Goal: Task Accomplishment & Management: Manage account settings

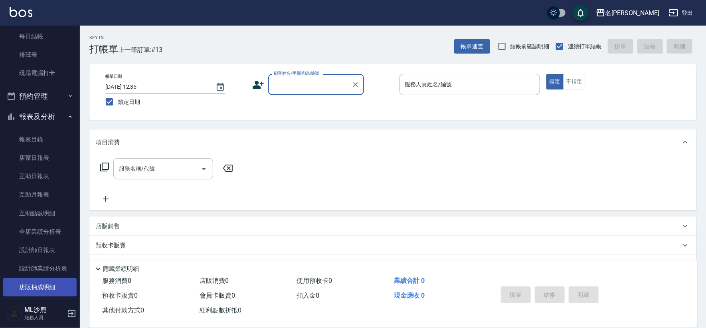
scroll to position [133, 0]
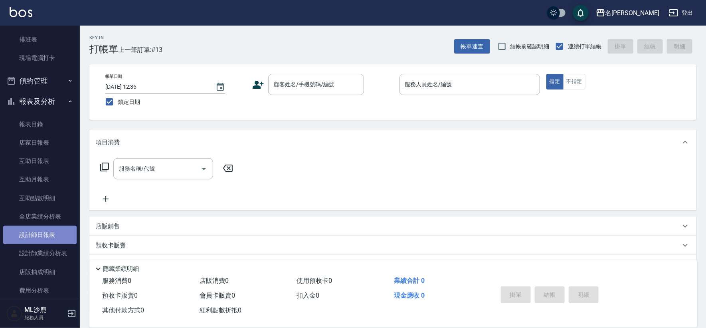
click at [52, 232] on link "設計師日報表" at bounding box center [39, 235] width 73 height 18
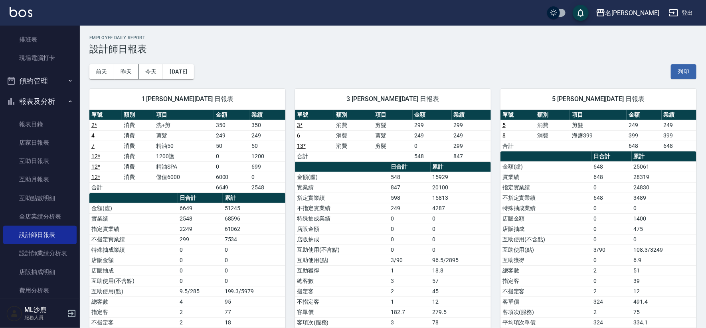
scroll to position [44, 0]
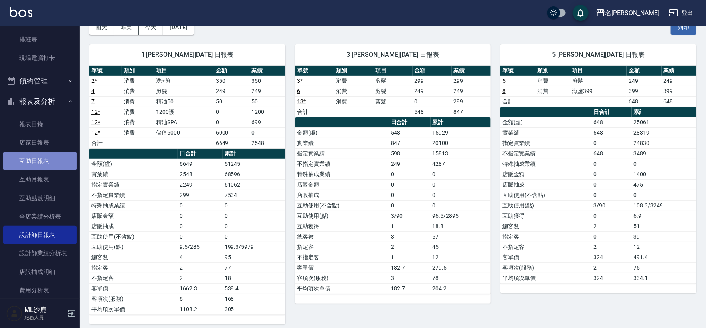
click at [45, 163] on link "互助日報表" at bounding box center [39, 161] width 73 height 18
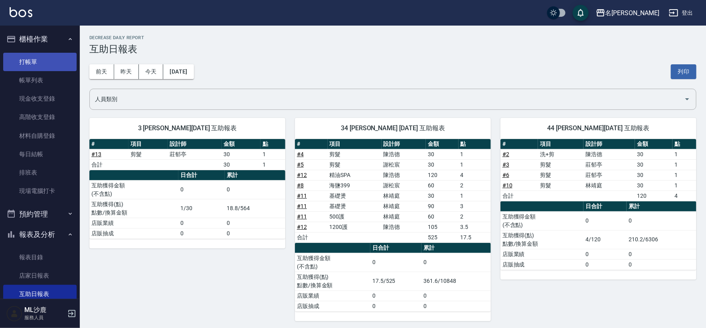
click at [33, 58] on link "打帳單" at bounding box center [39, 62] width 73 height 18
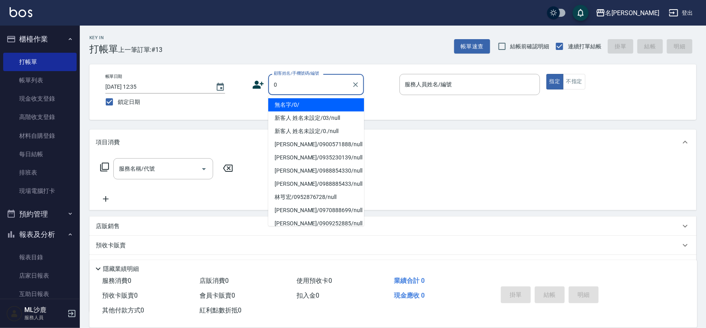
type input "無名字/0/"
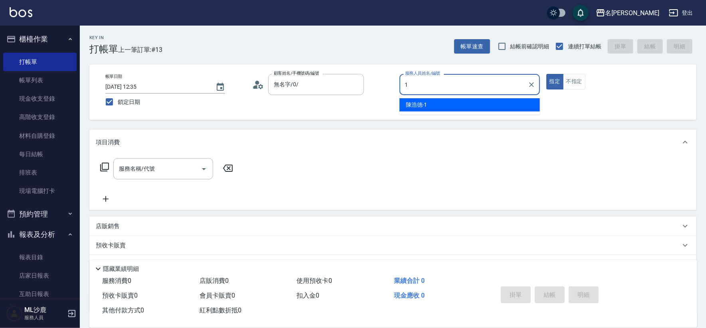
type input "[PERSON_NAME]1"
type button "true"
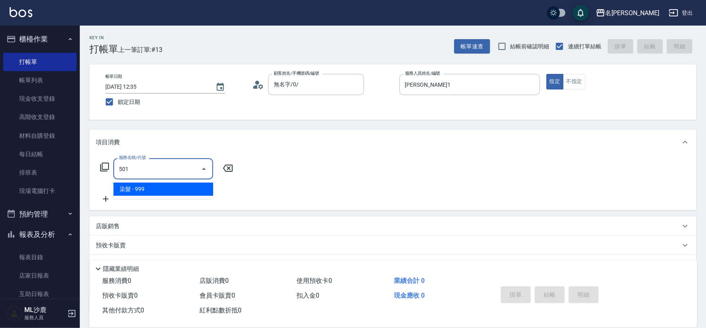
type input "染髮(501)"
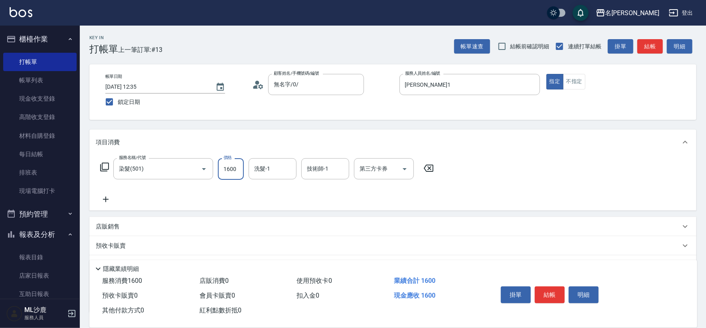
type input "1600"
type input "[PERSON_NAME]-34"
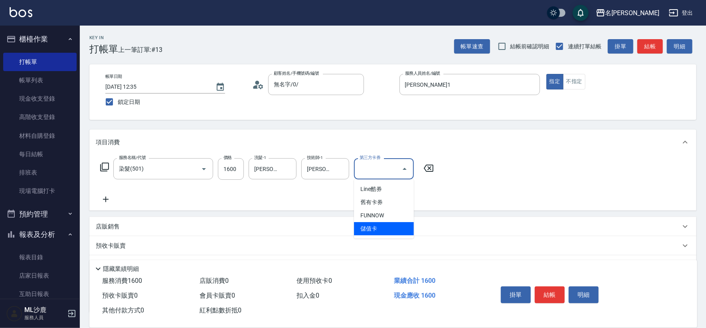
type input "儲值卡"
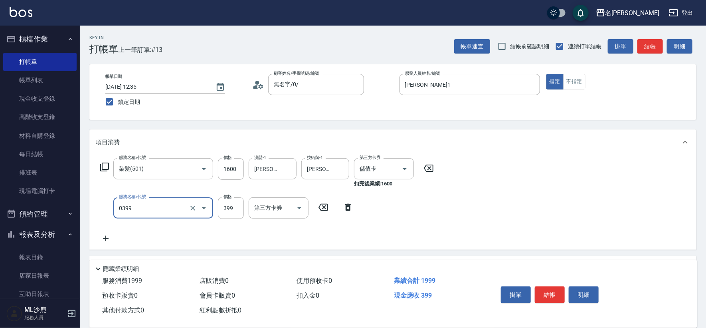
type input "海鹽399(0399)"
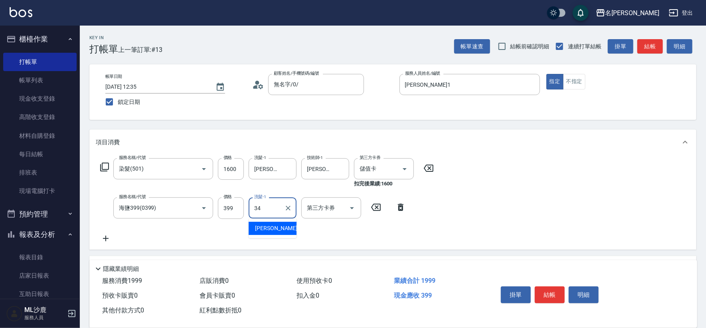
type input "[PERSON_NAME]-34"
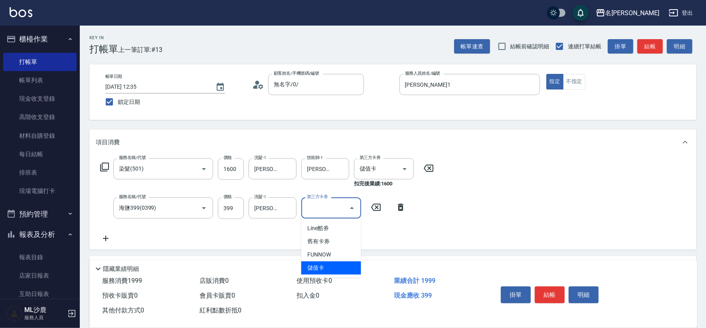
type input "儲值卡"
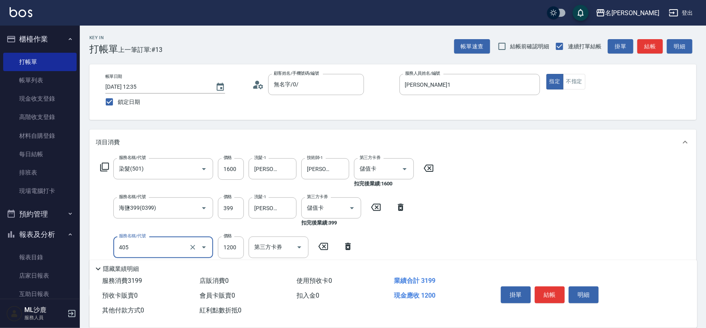
type input "1200護(405)"
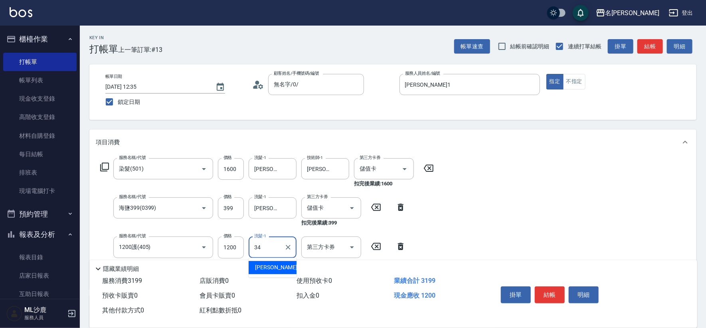
type input "[PERSON_NAME]-34"
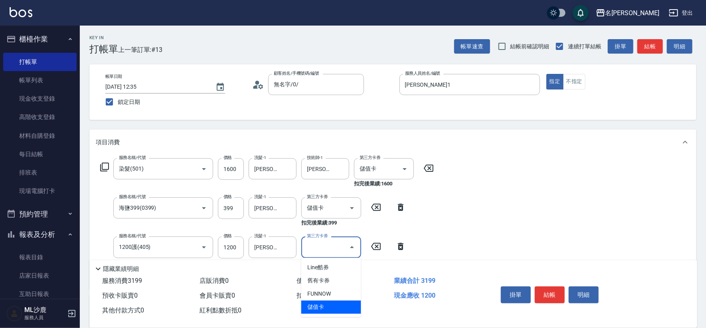
type input "儲值卡"
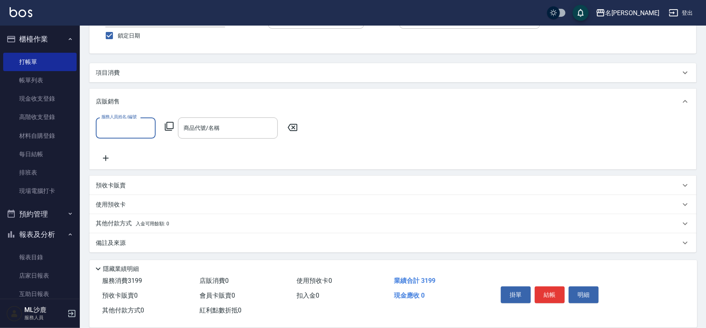
scroll to position [66, 0]
type input "[PERSON_NAME]1"
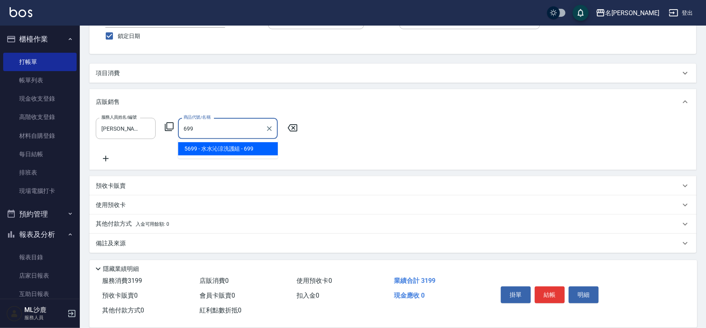
type input "[PERSON_NAME]涼洗護組"
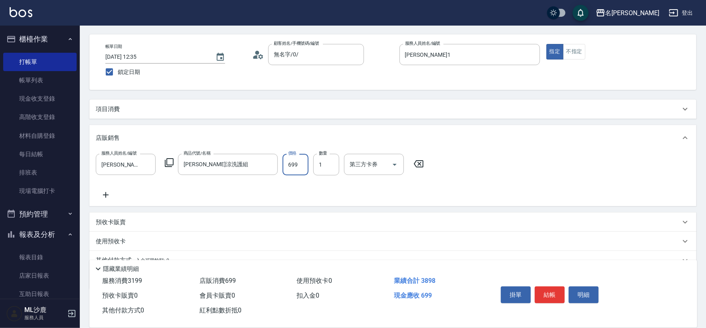
scroll to position [66, 0]
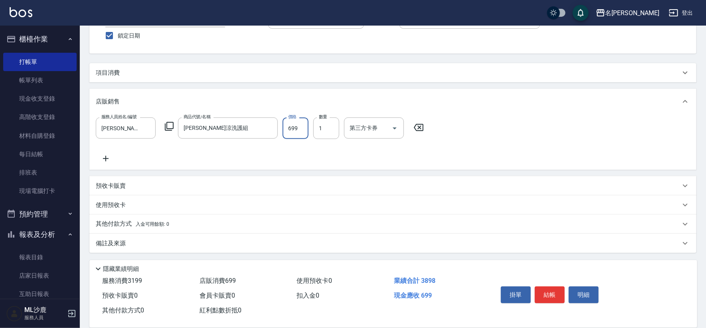
click at [156, 69] on div "項目消費" at bounding box center [388, 73] width 585 height 8
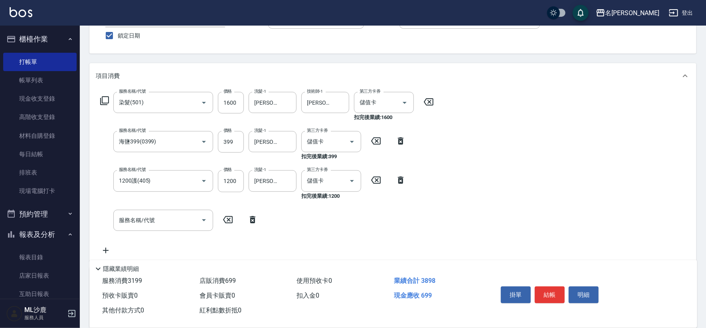
click at [156, 72] on div "項目消費" at bounding box center [388, 76] width 585 height 8
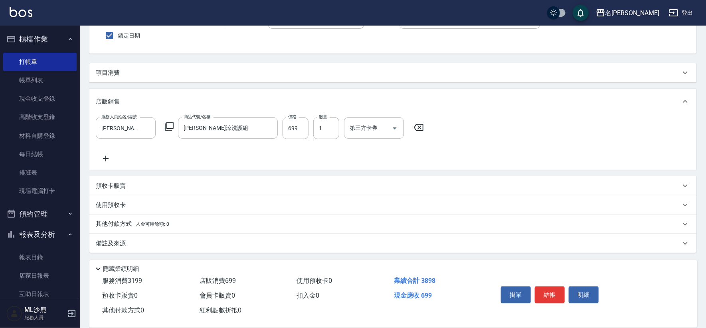
click at [150, 73] on div "項目消費" at bounding box center [388, 73] width 585 height 8
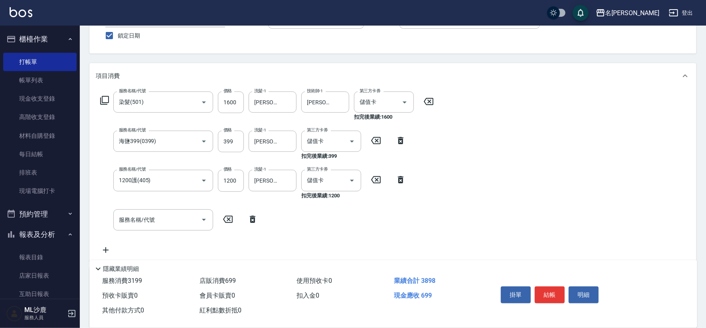
scroll to position [0, 0]
click at [139, 220] on input "服務名稱/代號" at bounding box center [157, 220] width 81 height 14
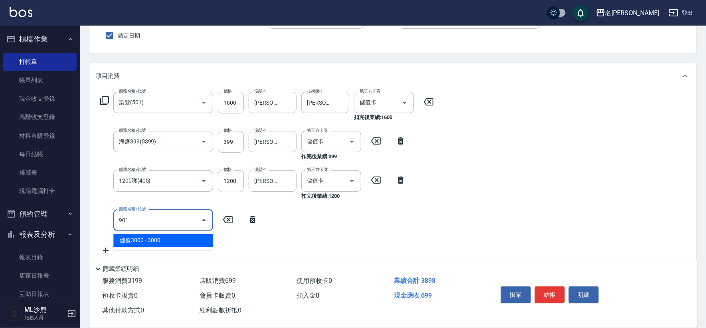
type input "儲值3000(901)"
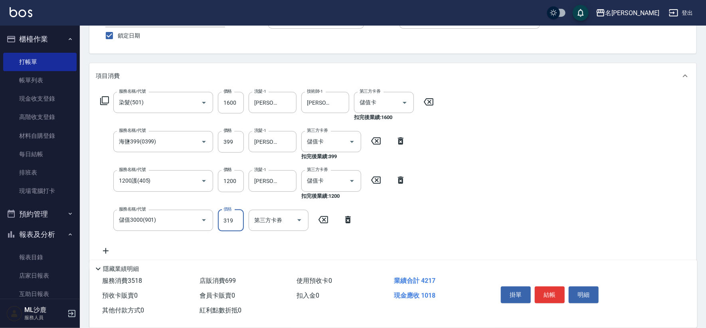
type input "3195"
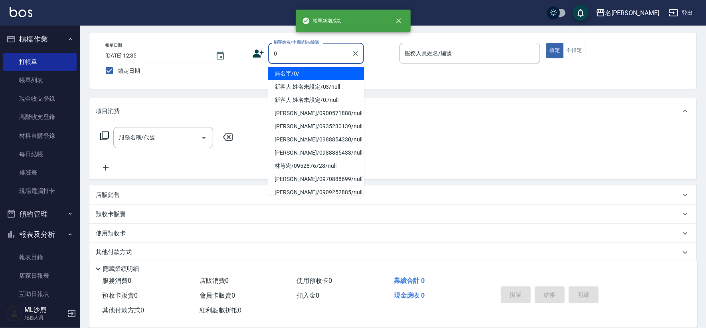
scroll to position [15, 0]
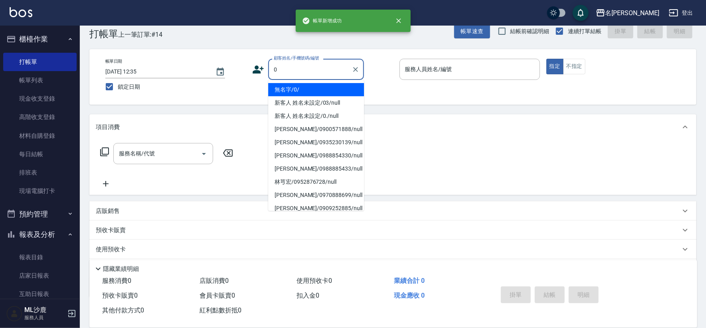
type input "無名字/0/"
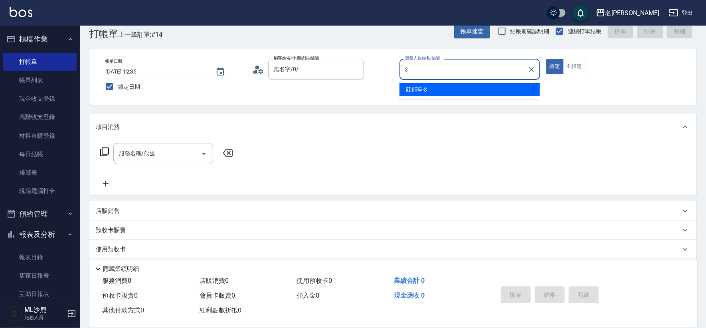
type input "[PERSON_NAME]-3"
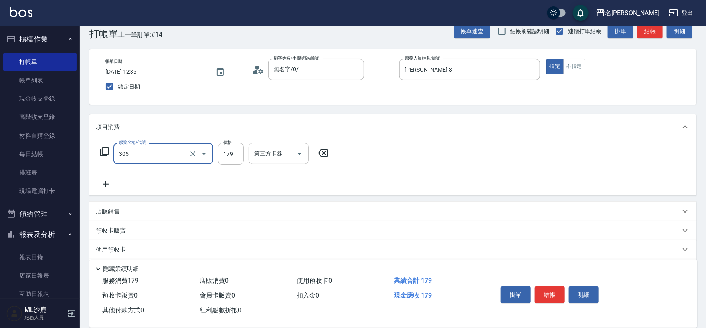
type input "剪髮(305)"
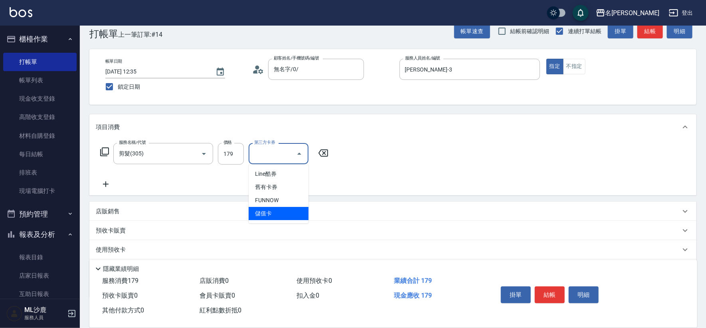
type input "儲值卡"
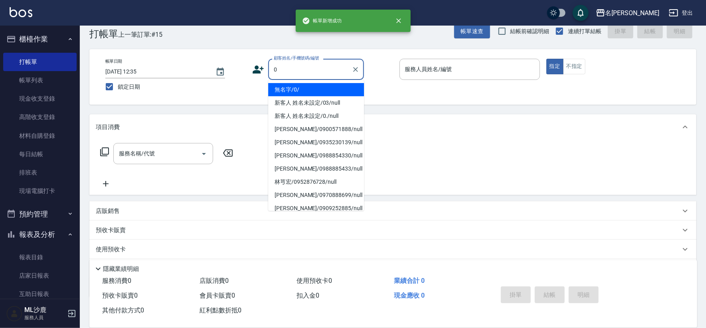
type input "無名字/0/"
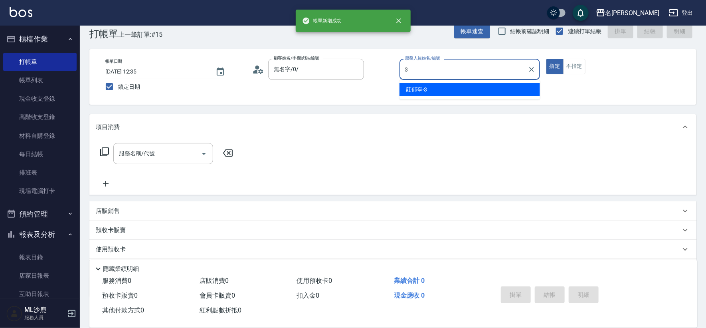
type input "[PERSON_NAME]-3"
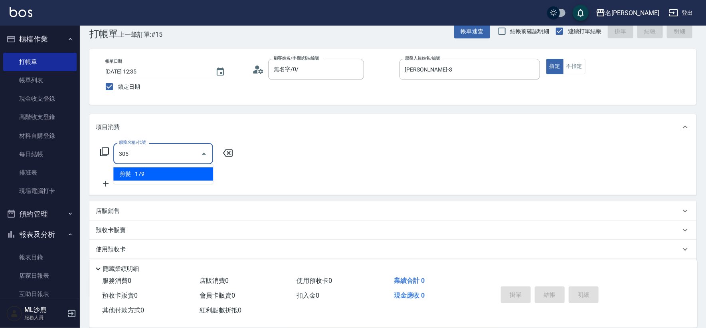
type input "剪髮(305)"
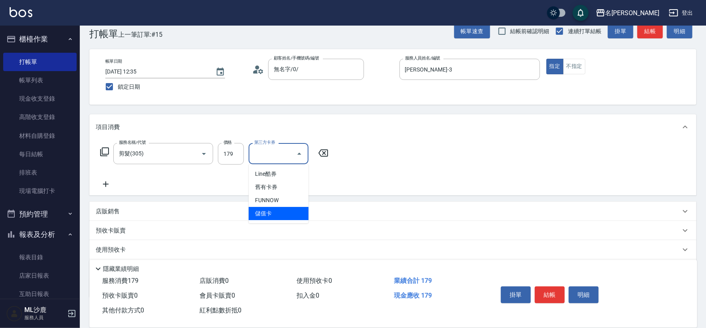
type input "儲值卡"
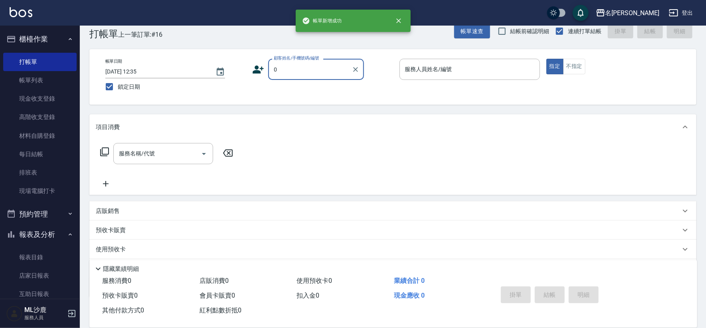
type input "無名字/0/"
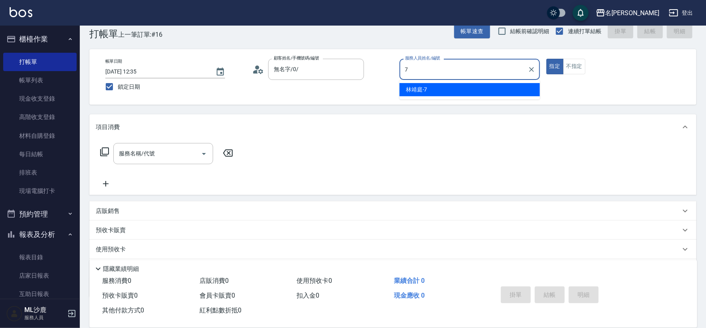
type input "[PERSON_NAME]-7"
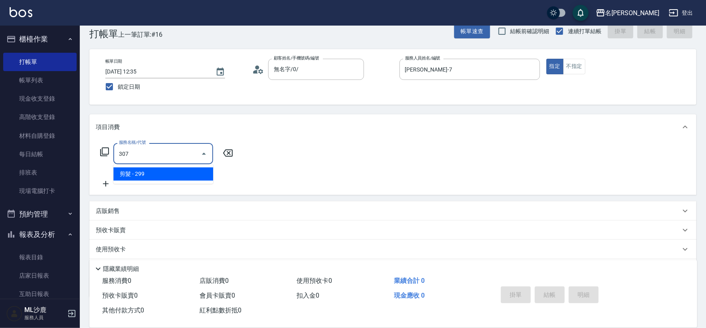
type input "剪髮(307)"
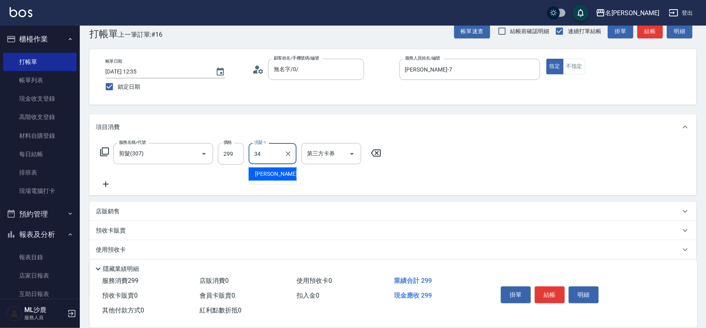
type input "[PERSON_NAME]-34"
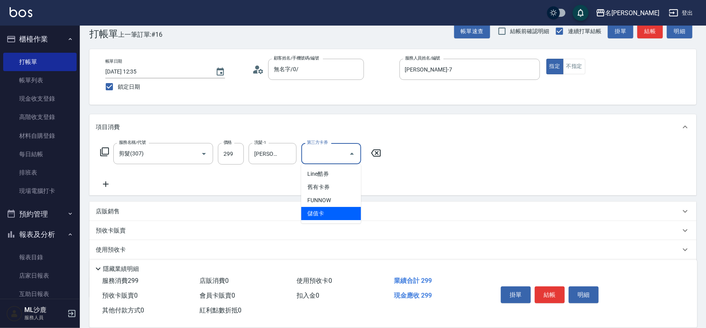
type input "儲值卡"
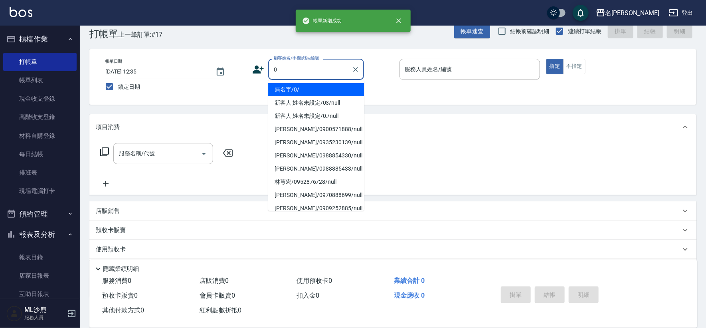
type input "無名字/0/"
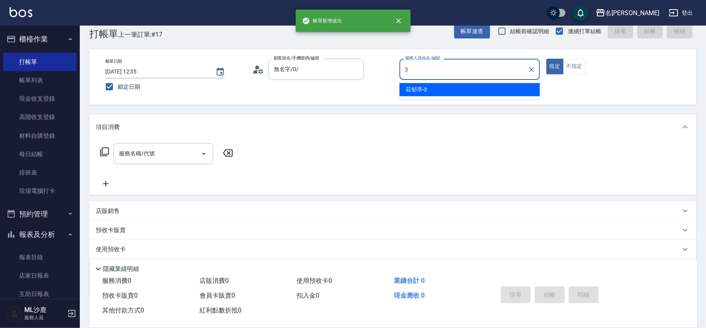
type input "[PERSON_NAME]-3"
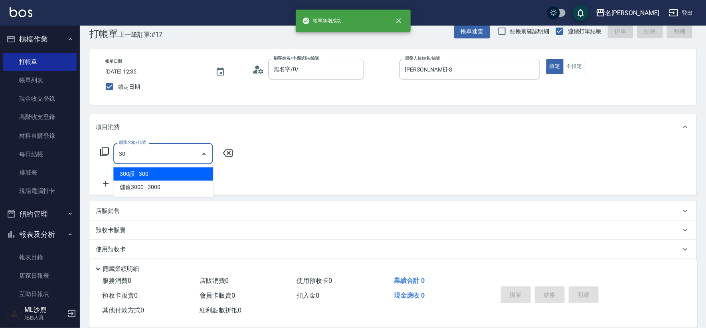
type input "3"
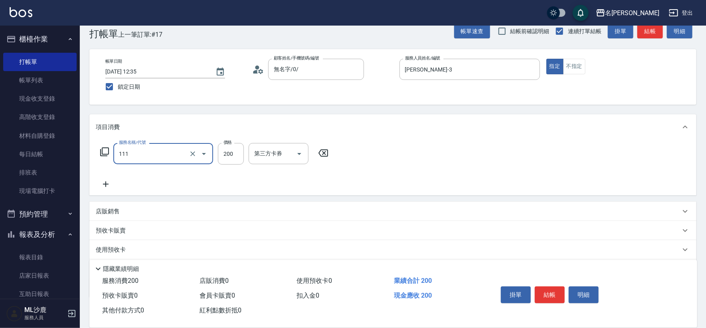
type input "200(111)"
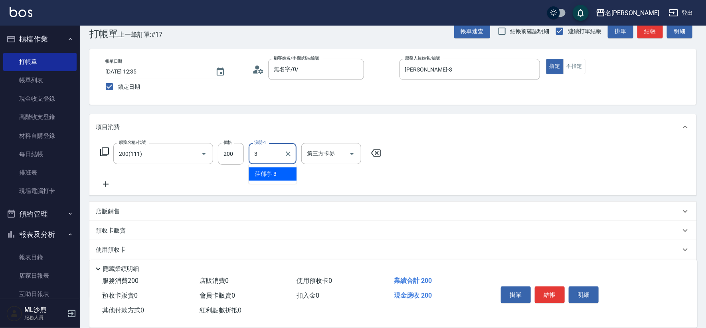
type input "[PERSON_NAME]-3"
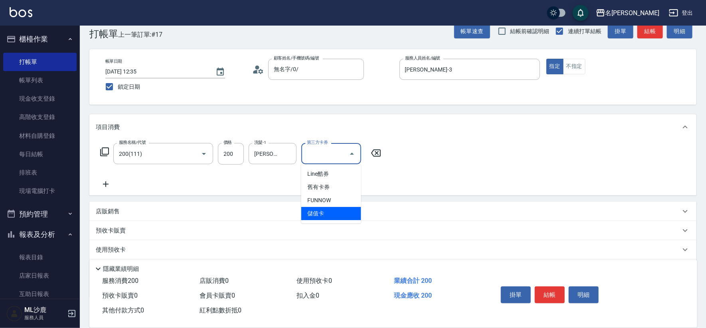
type input "儲值卡"
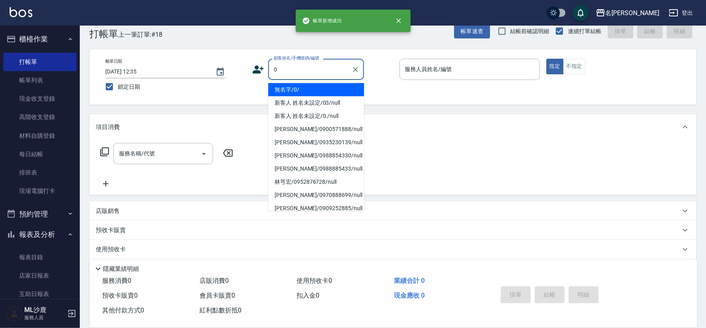
type input "無名字/0/"
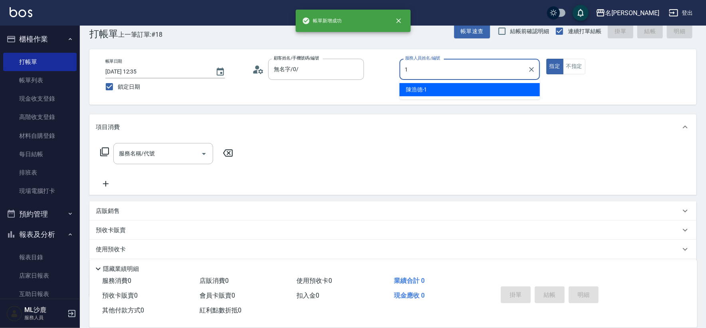
type input "[PERSON_NAME]1"
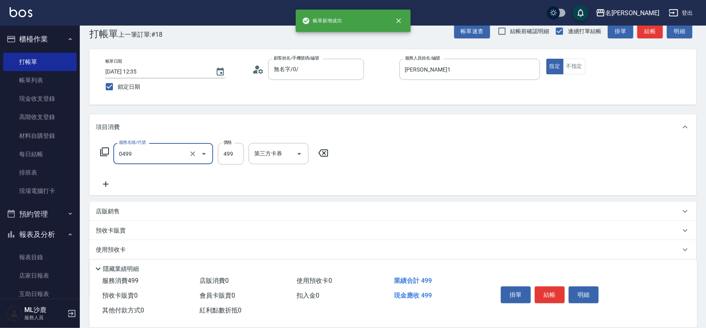
type input "[PERSON_NAME]499(0499)"
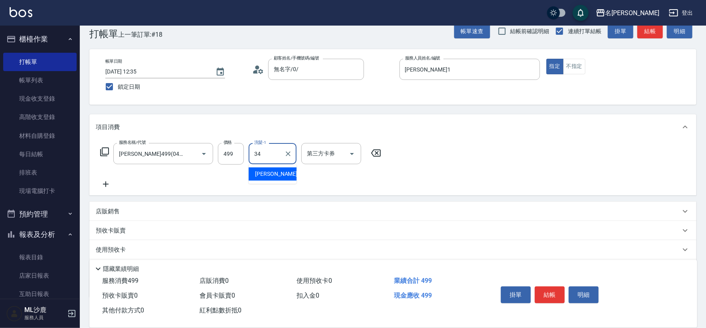
type input "[PERSON_NAME]-34"
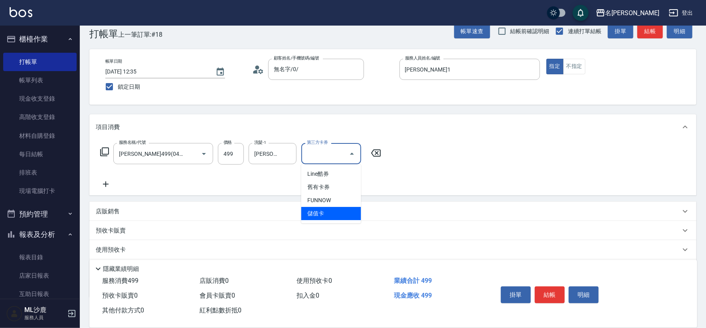
type input "儲值卡"
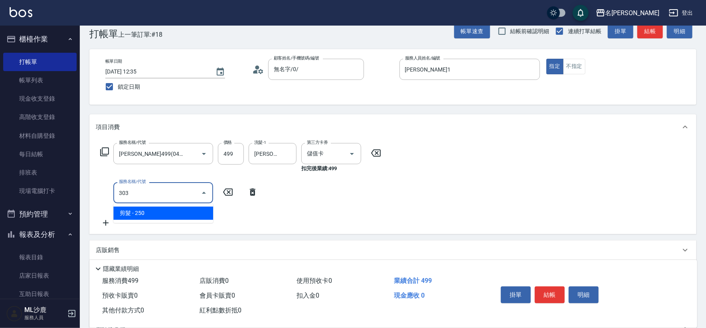
type input "剪髮(303)"
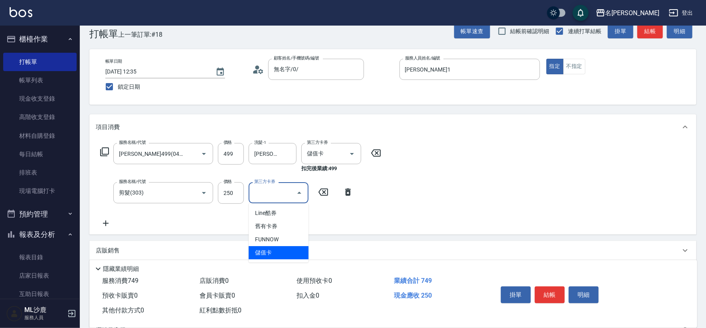
type input "儲值卡"
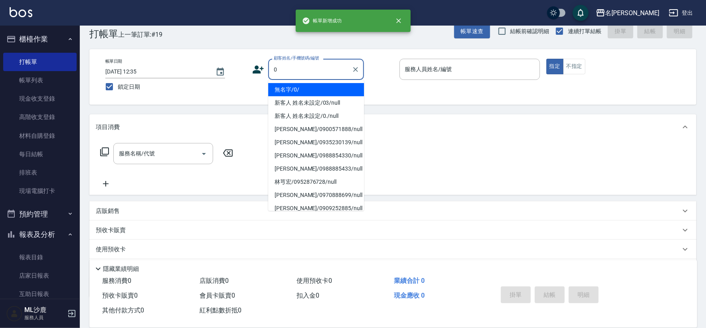
type input "無名字/0/"
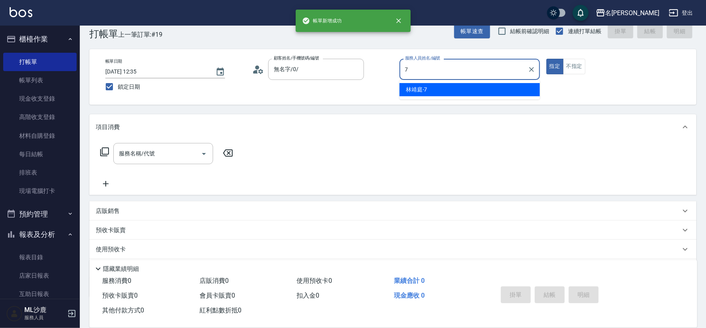
type input "[PERSON_NAME]-7"
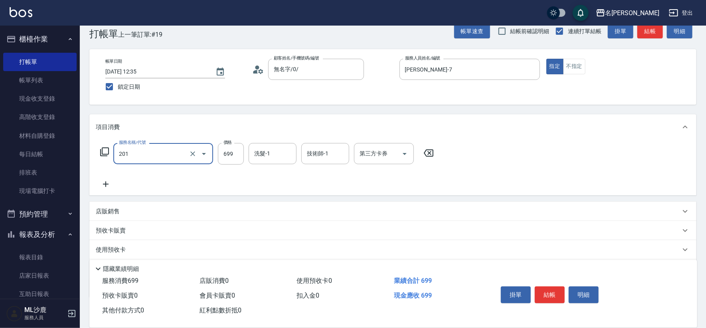
type input "基礎燙(201)"
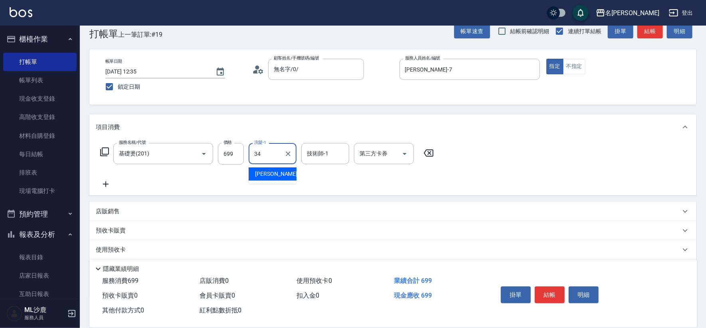
type input "[PERSON_NAME]-34"
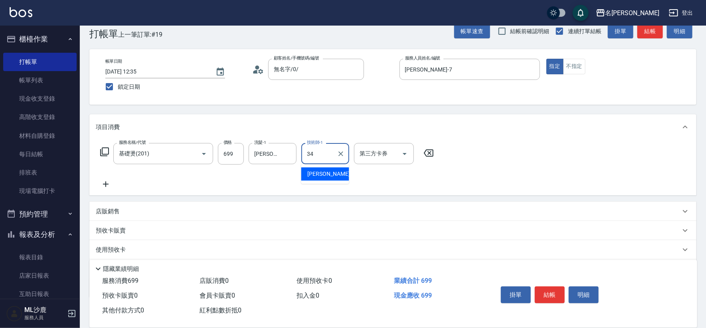
type input "[PERSON_NAME]-34"
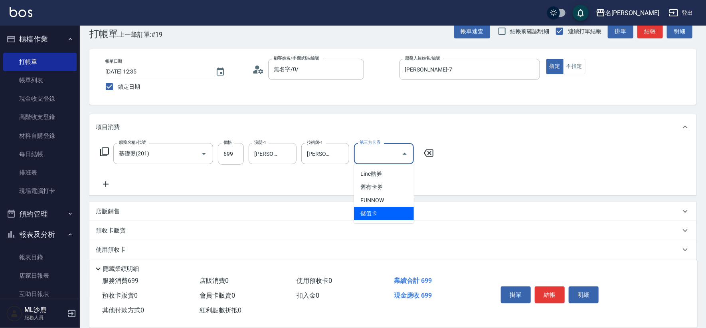
type input "儲值卡"
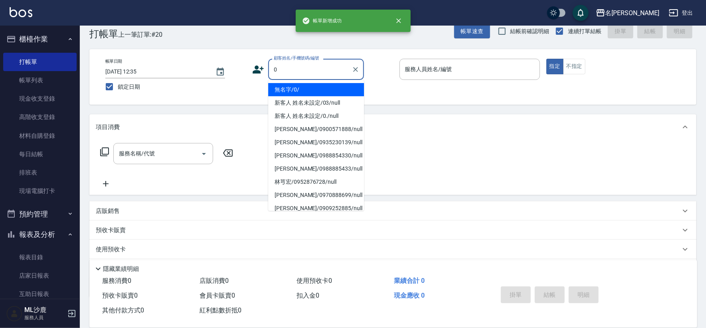
type input "無名字/0/"
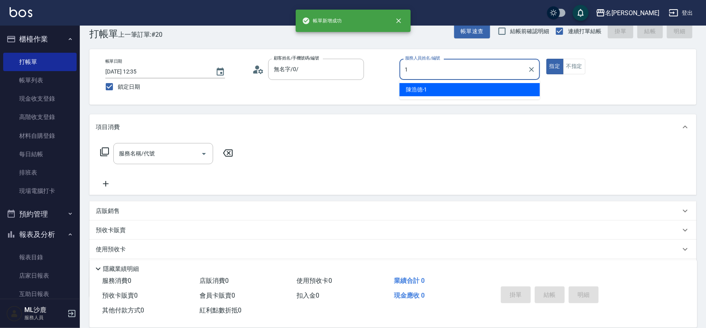
type input "[PERSON_NAME]1"
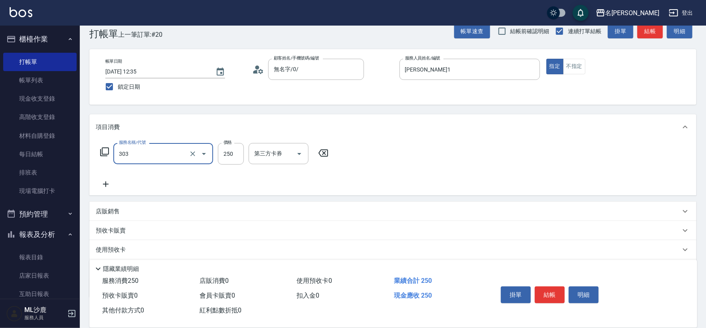
type input "剪髮(303)"
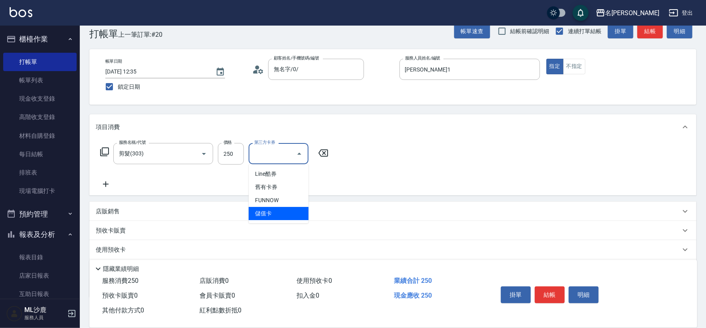
type input "儲值卡"
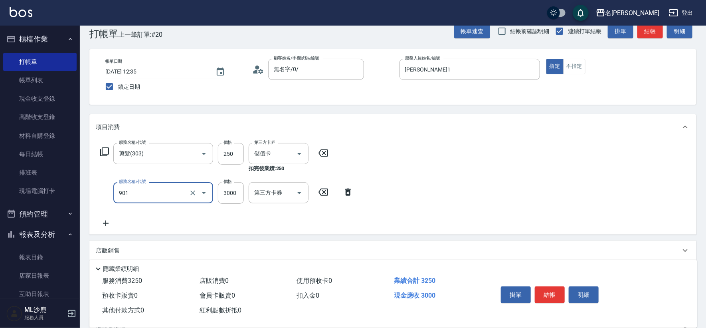
type input "儲值3000(901)"
type input "100"
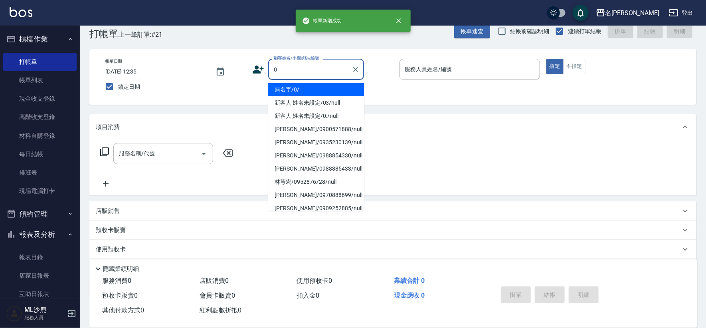
type input "無名字/0/"
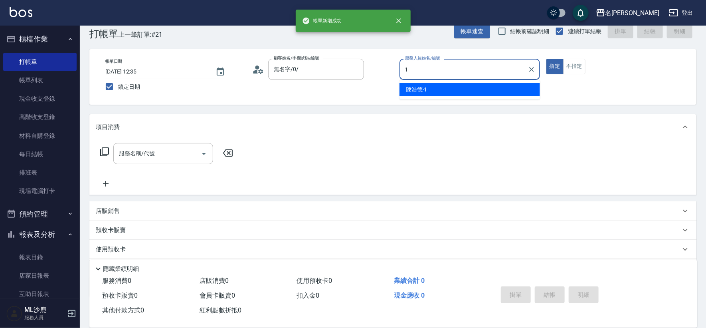
type input "[PERSON_NAME]1"
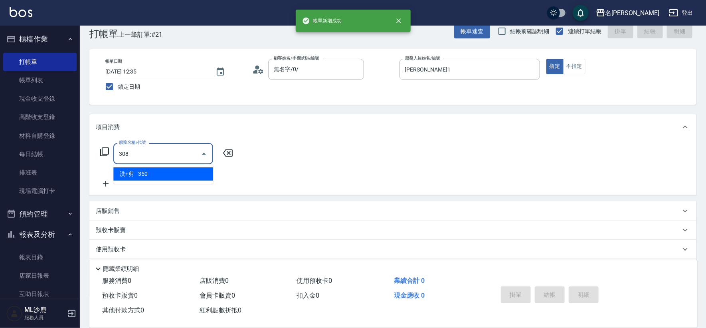
type input "洗+剪(308)"
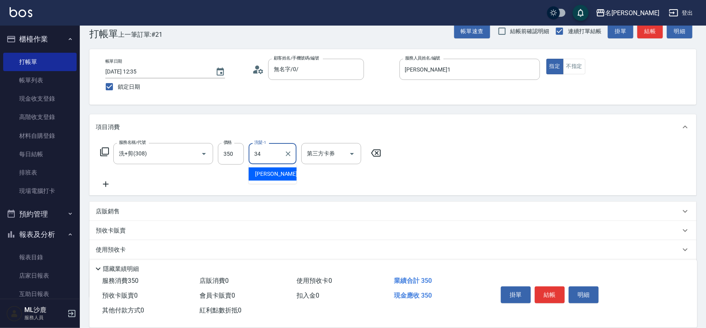
type input "[PERSON_NAME]-34"
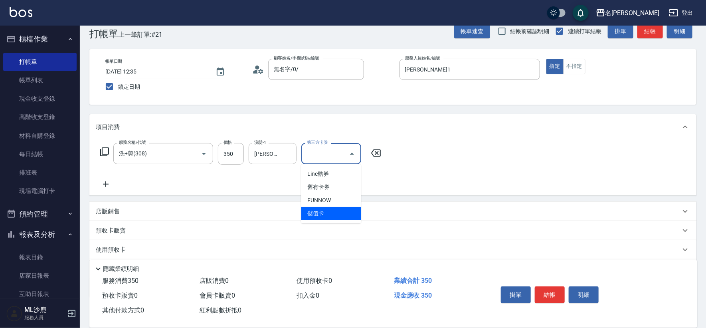
type input "儲值卡"
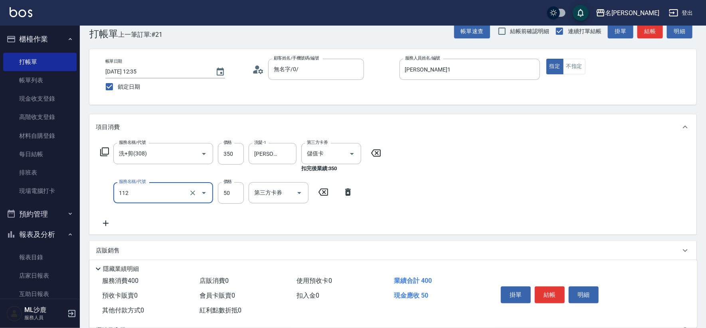
type input "精油50(112)"
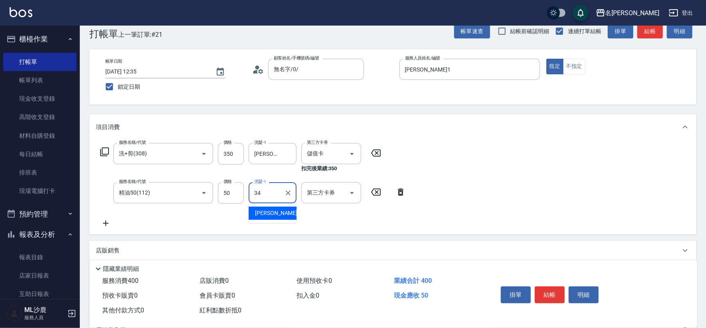
type input "[PERSON_NAME]-34"
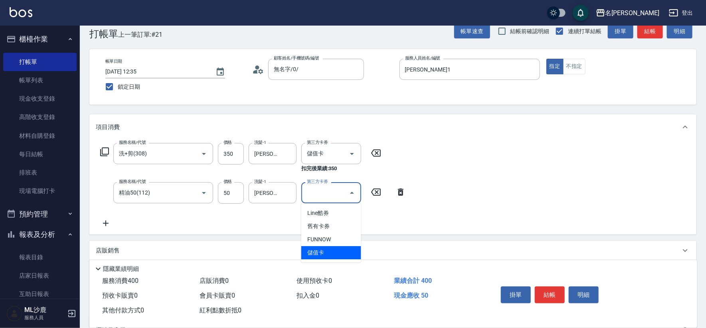
type input "儲值卡"
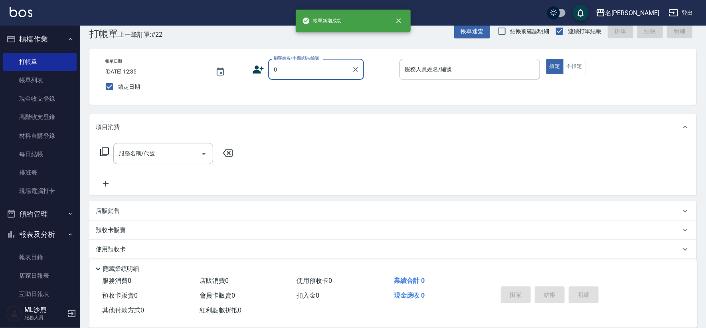
type input "無名字/0/"
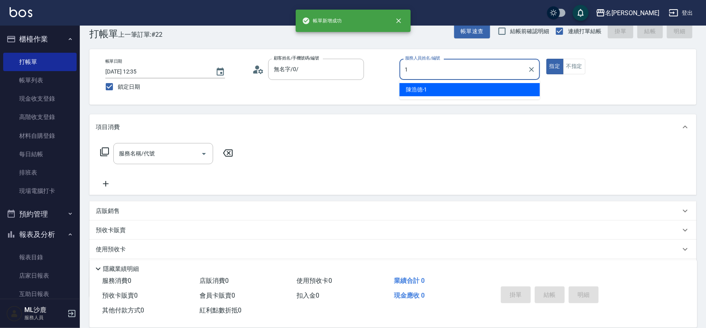
type input "[PERSON_NAME]1"
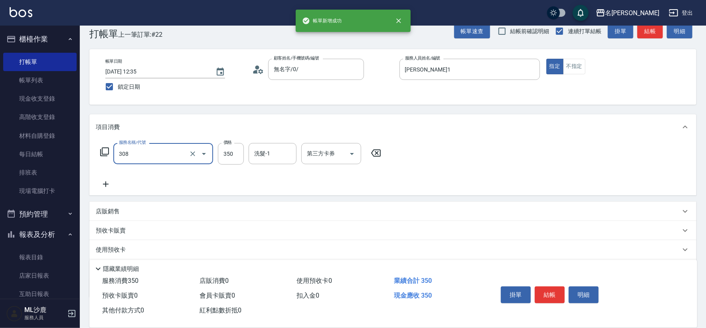
type input "洗+剪(308)"
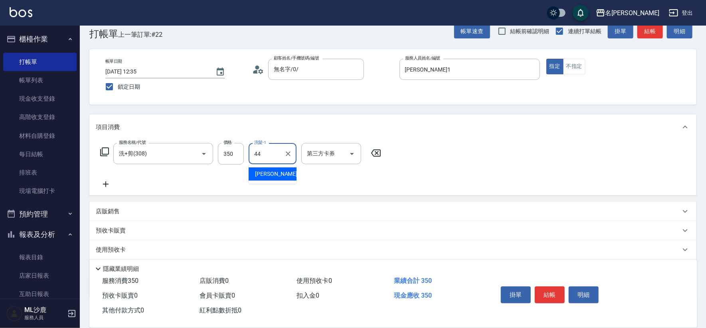
type input "[PERSON_NAME]-44"
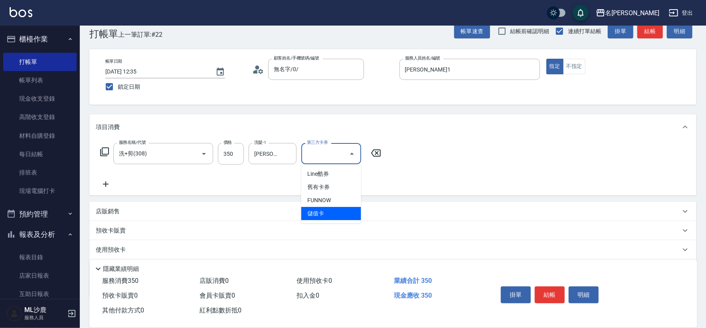
type input "儲值卡"
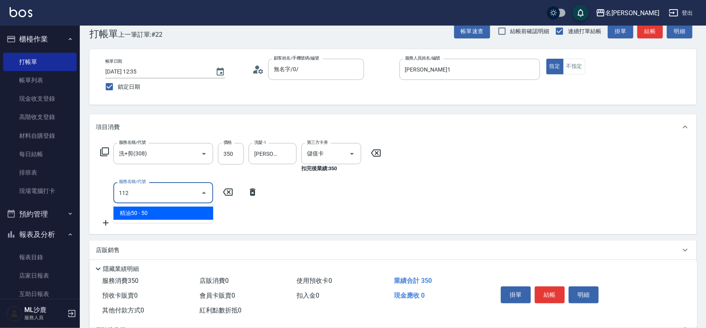
type input "精油50(112)"
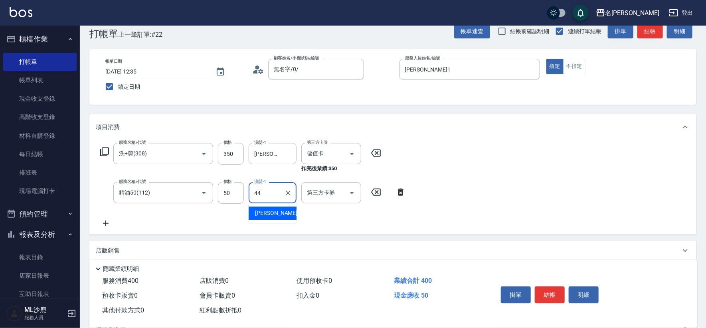
type input "[PERSON_NAME]-44"
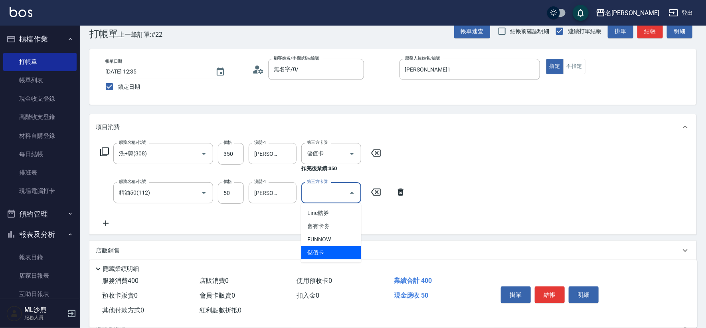
type input "儲值卡"
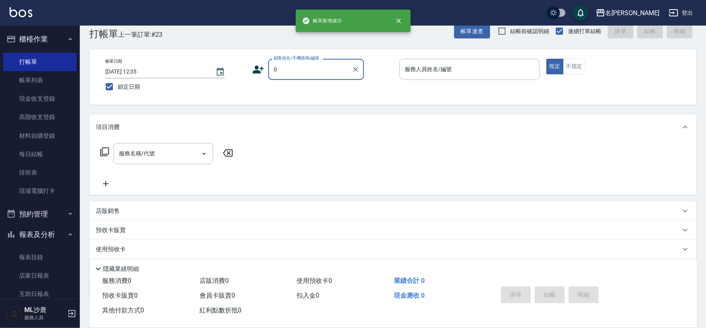
type input "無名字/0/"
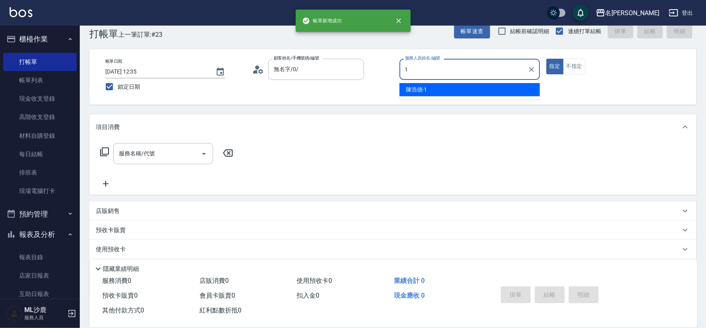
type input "[PERSON_NAME]1"
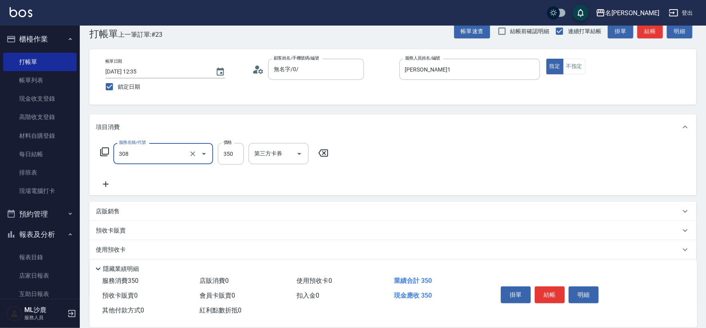
type input "洗+剪(308)"
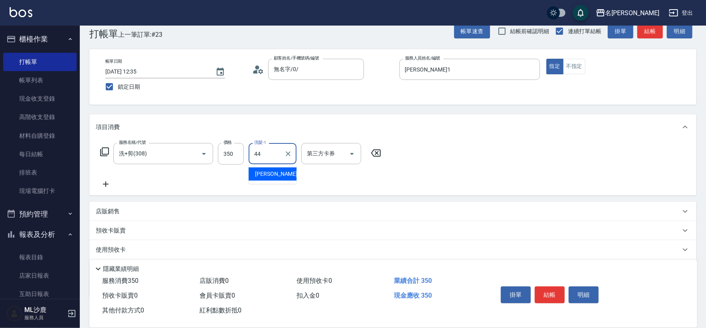
type input "[PERSON_NAME]-44"
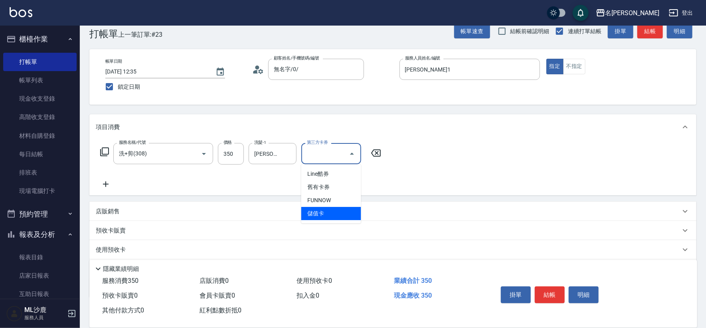
type input "儲值卡"
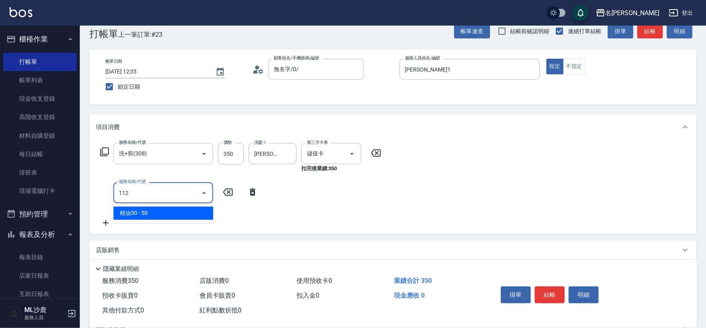
type input "精油50(112)"
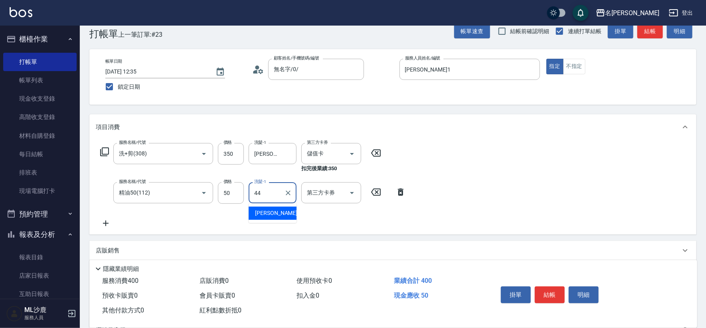
type input "[PERSON_NAME]-44"
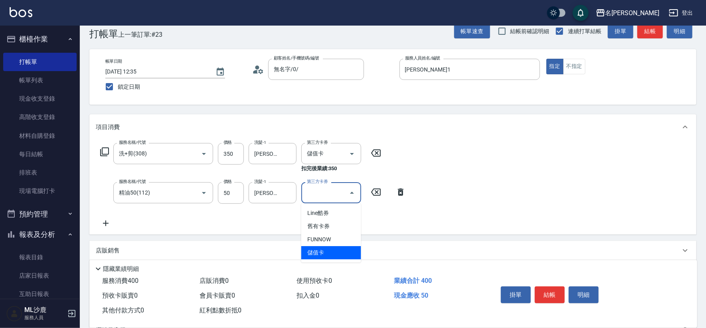
type input "儲值卡"
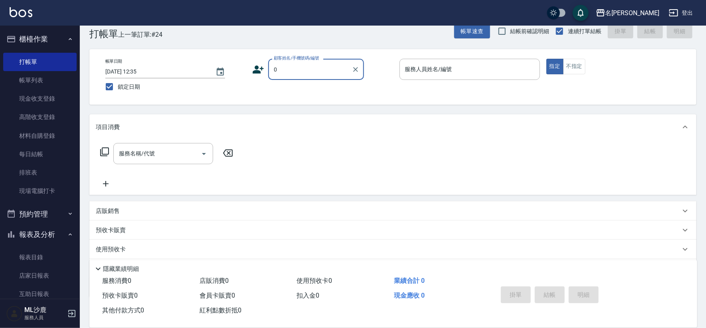
type input "無名字/0/"
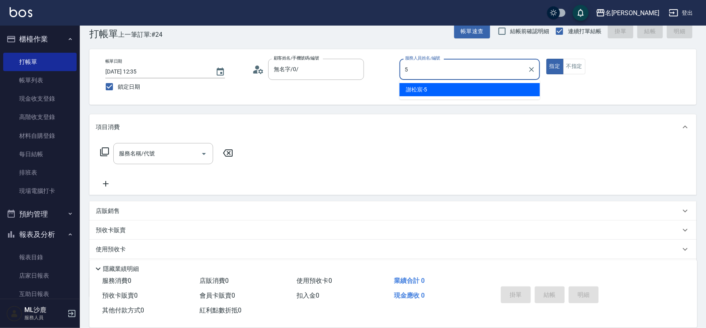
type input "[PERSON_NAME]-5"
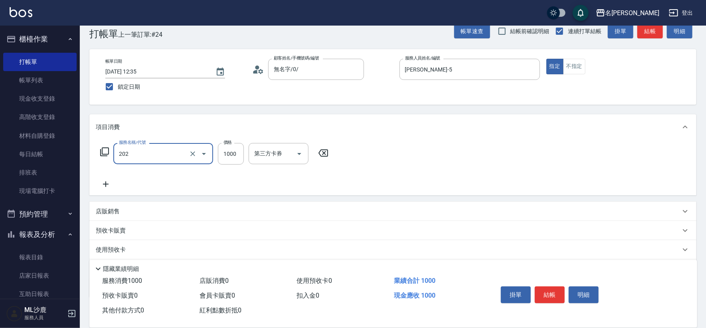
type input "燙髮(202)"
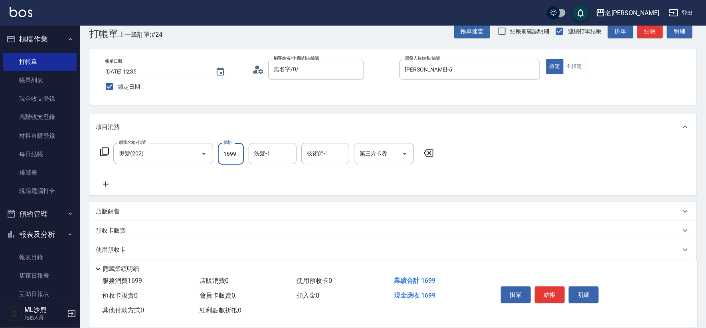
type input "1699"
type input "[PERSON_NAME]-34"
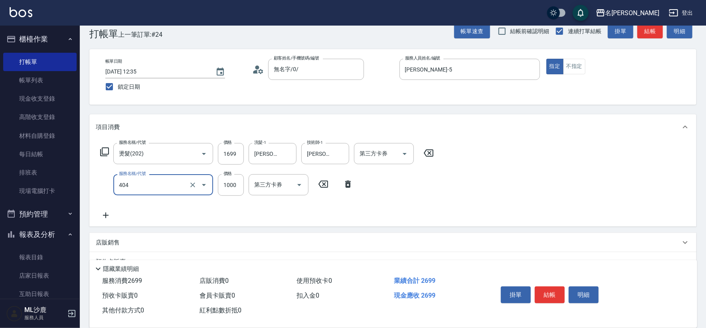
type input "1000護(404)"
type input "800"
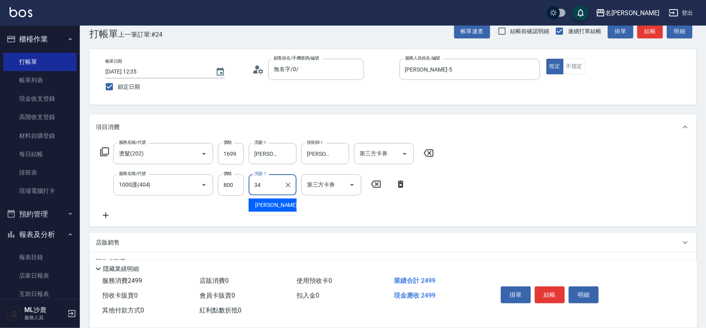
type input "[PERSON_NAME]-34"
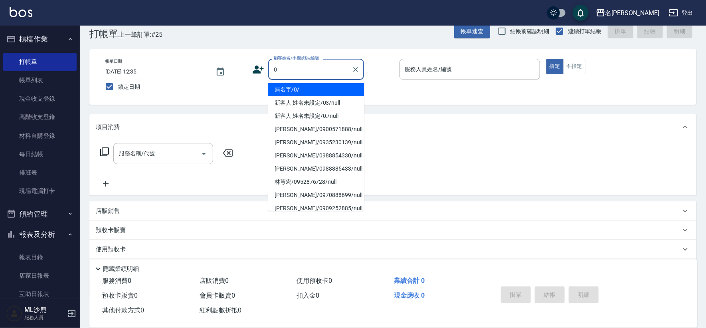
type input "無名字/0/"
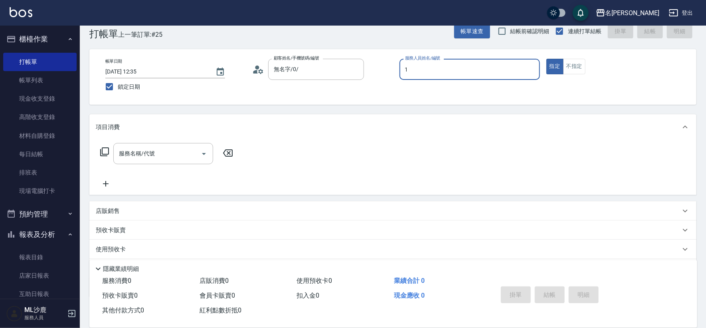
type input "[PERSON_NAME]1"
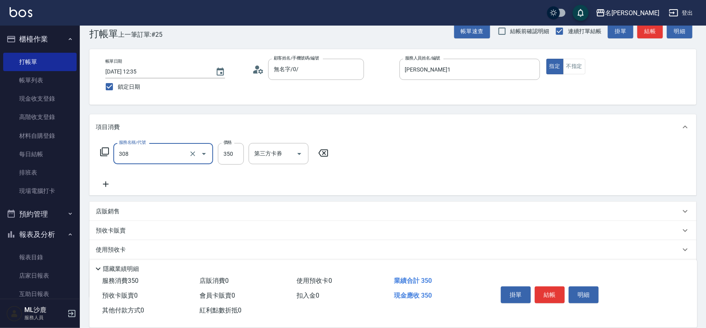
type input "洗+剪(308)"
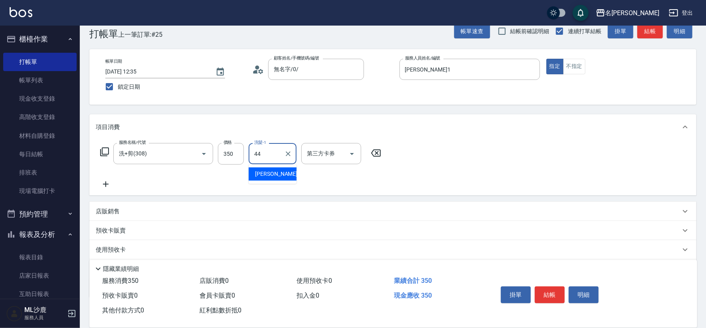
type input "[PERSON_NAME]-44"
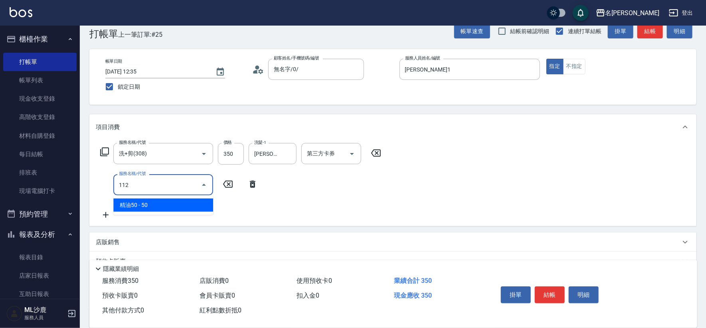
type input "精油50(112)"
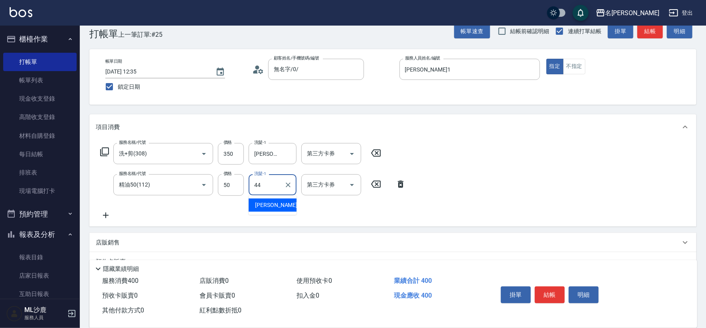
type input "[PERSON_NAME]-44"
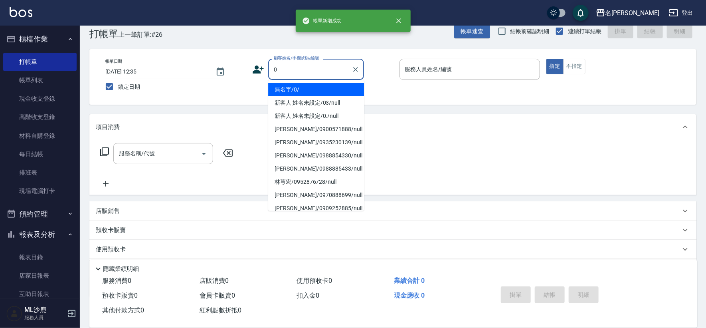
type input "無名字/0/"
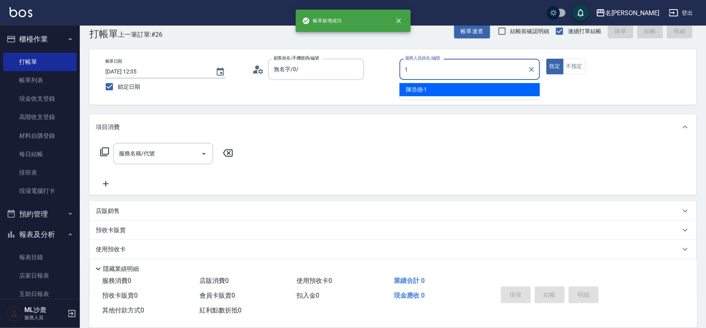
type input "[PERSON_NAME]1"
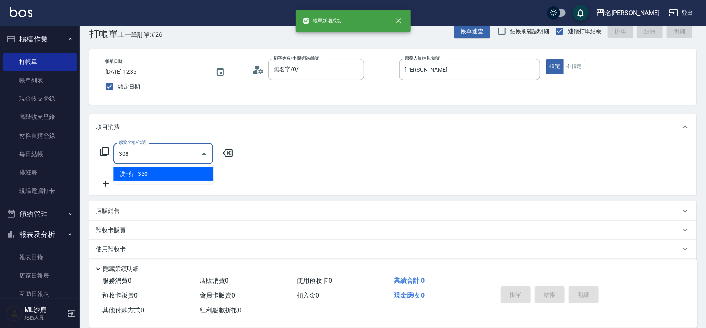
type input "洗+剪(308)"
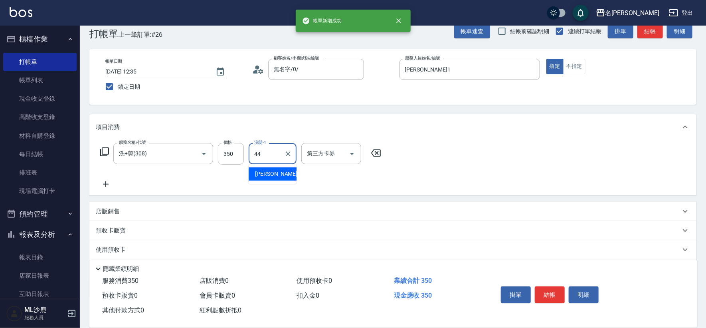
type input "[PERSON_NAME]-44"
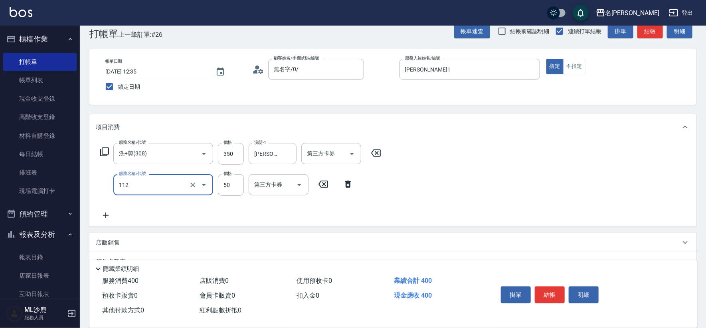
type input "精油50(112)"
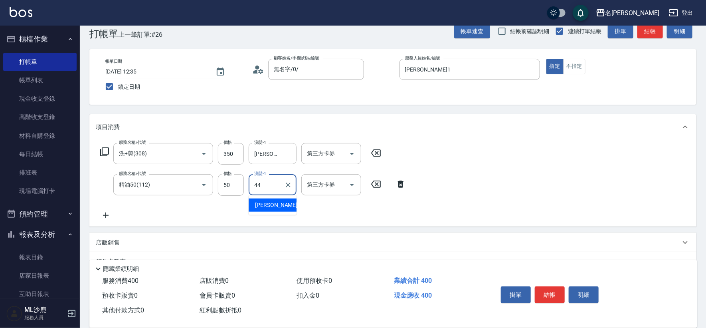
type input "[PERSON_NAME]-44"
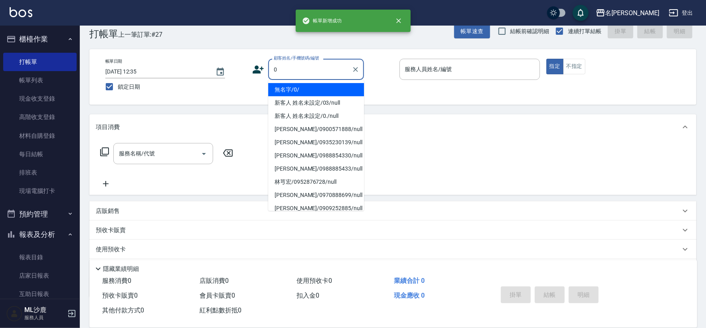
type input "無名字/0/"
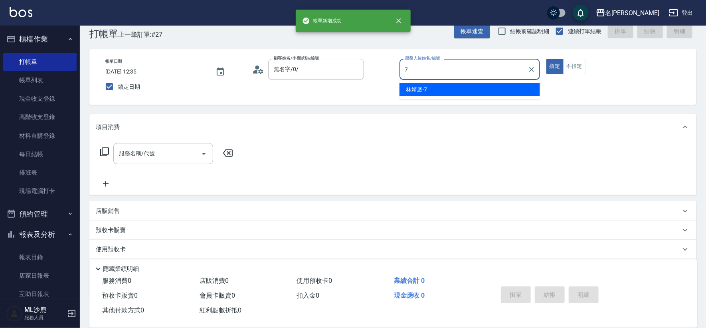
type input "[PERSON_NAME]-7"
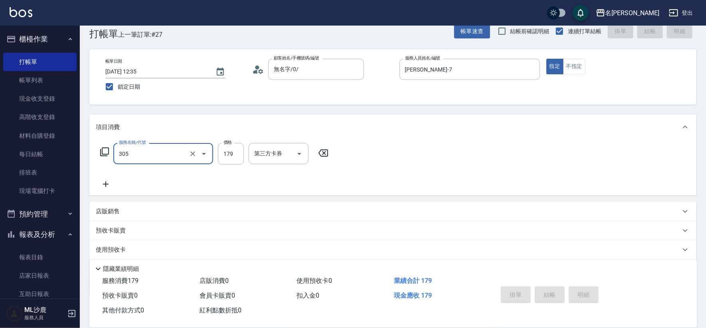
type input "305"
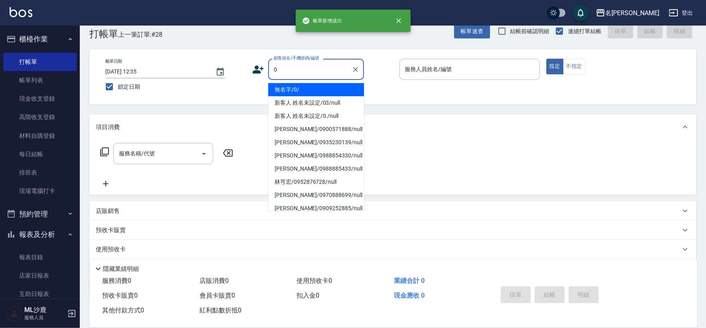
type input "無名字/0/"
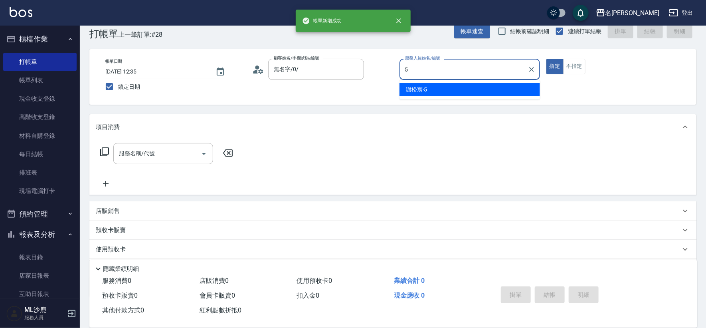
type input "[PERSON_NAME]-5"
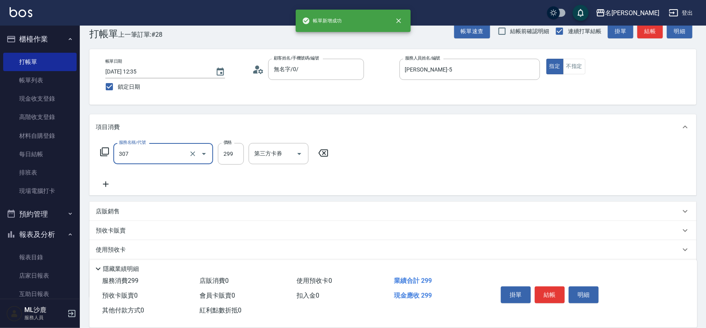
type input "剪髮(307)"
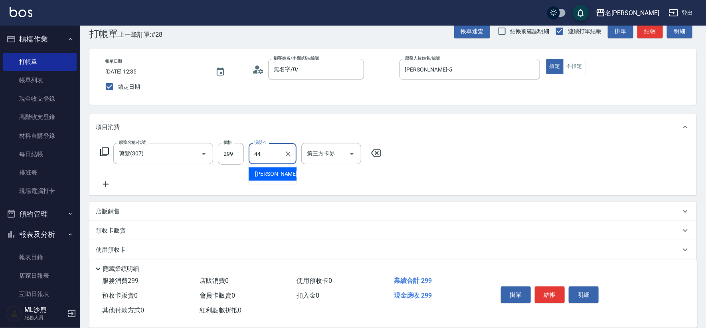
type input "[PERSON_NAME]-44"
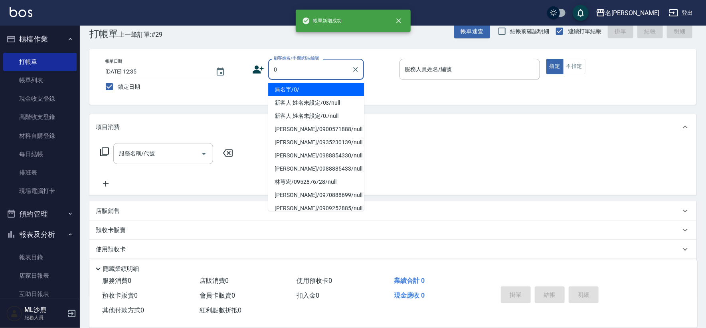
type input "無名字/0/"
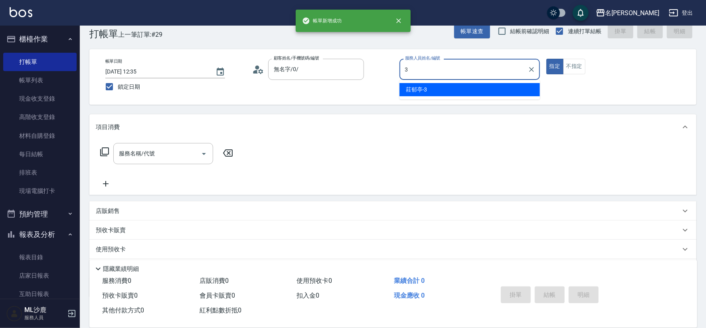
type input "[PERSON_NAME]-3"
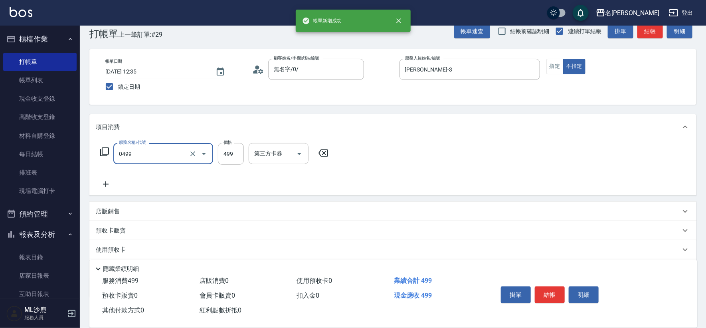
type input "[PERSON_NAME]499(0499)"
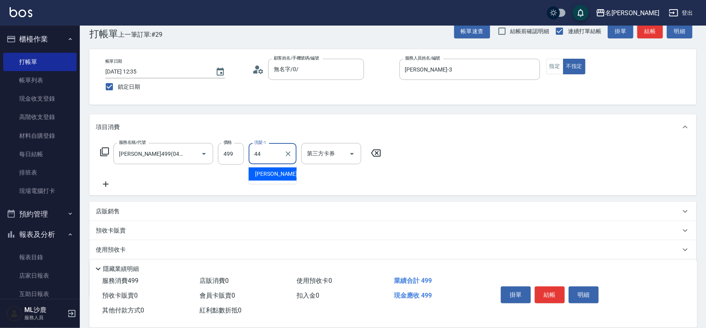
type input "[PERSON_NAME]-44"
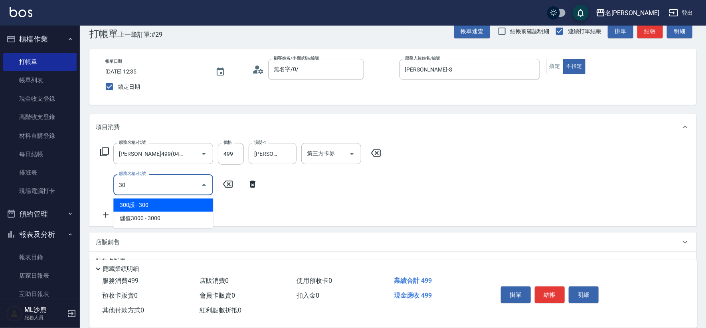
type input "304"
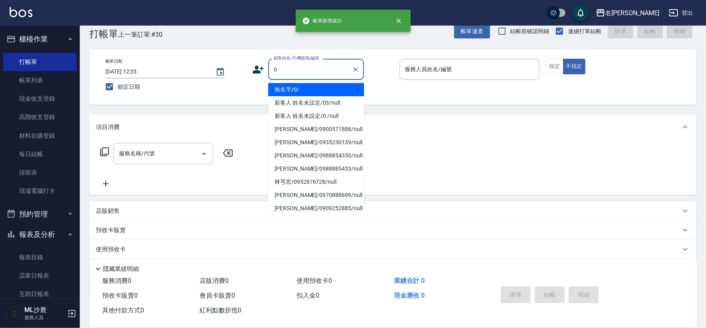
type input "無名字/0/"
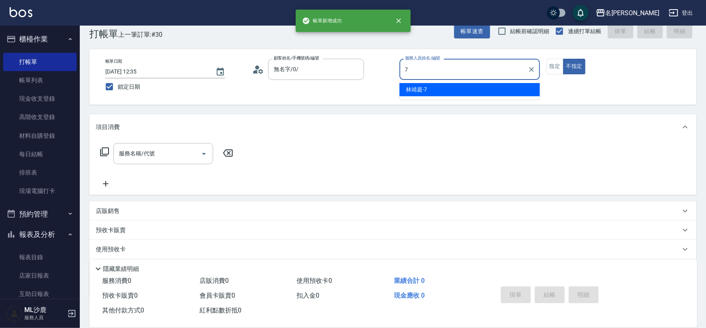
type input "[PERSON_NAME]-7"
type button "false"
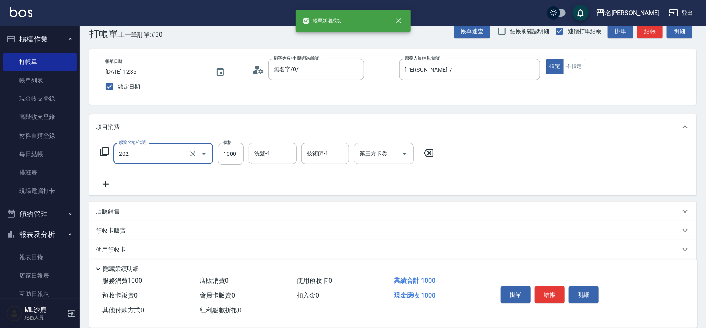
type input "燙髮(202)"
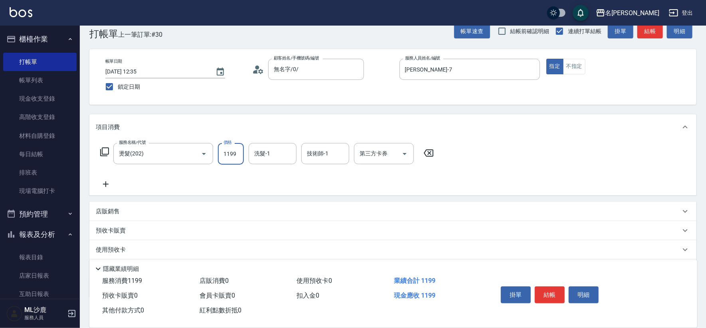
type input "1199"
type input "[PERSON_NAME]-34"
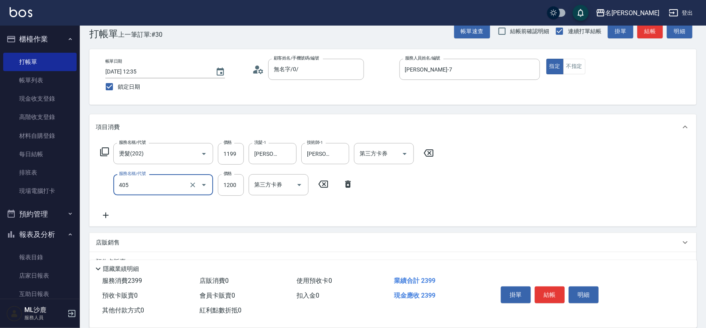
type input "1200護(405)"
type input "1800"
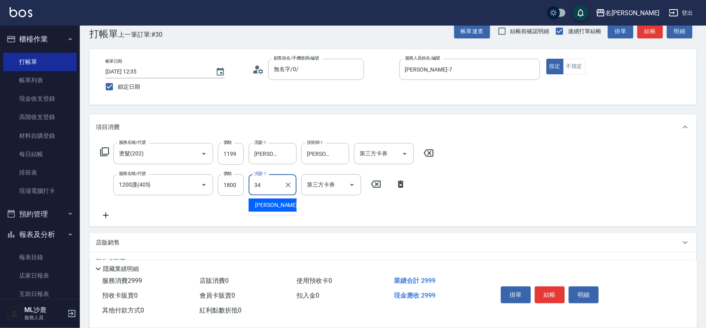
type input "[PERSON_NAME]-34"
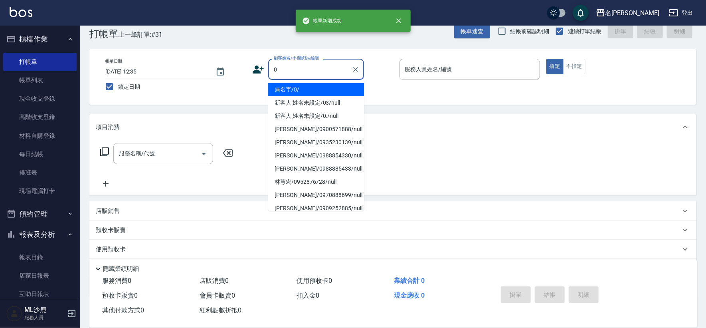
type input "無名字/0/"
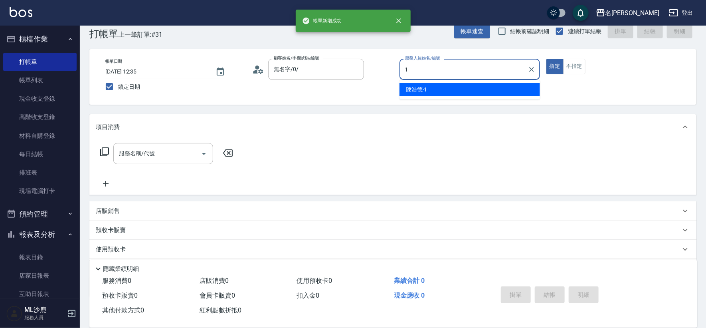
type input "[PERSON_NAME]1"
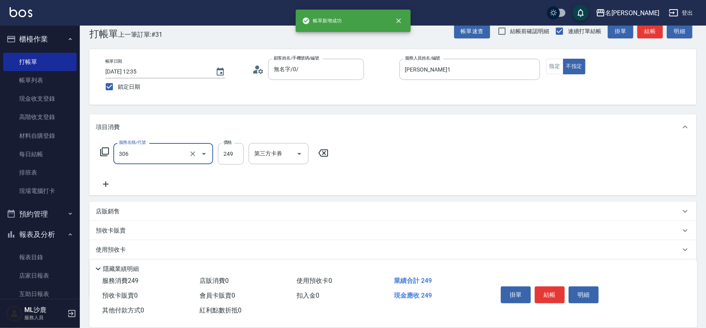
type input "剪髮(306)"
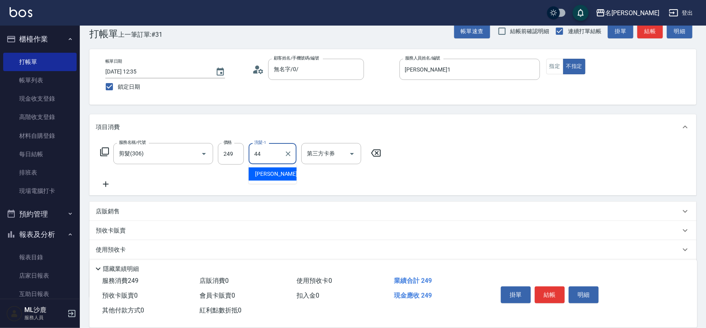
type input "[PERSON_NAME]-44"
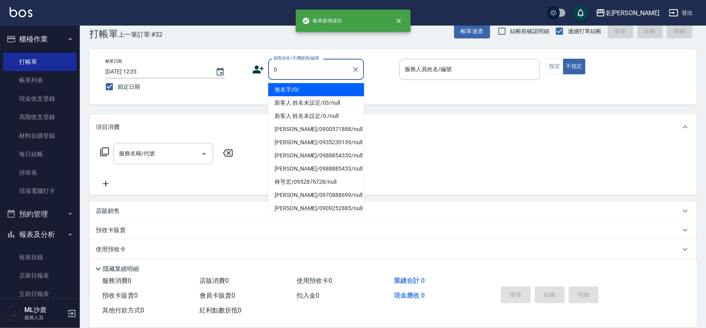
type input "無名字/0/"
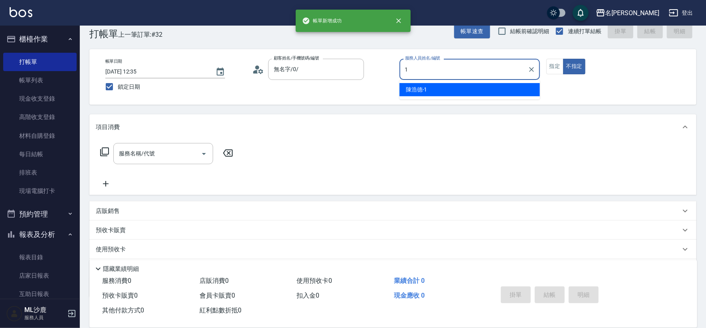
type input "[PERSON_NAME]1"
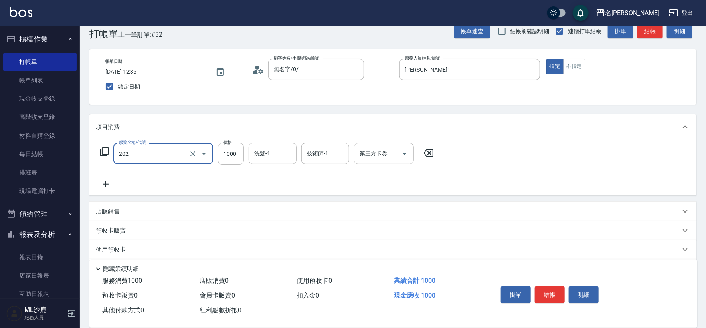
type input "燙髮(202)"
type input "2000"
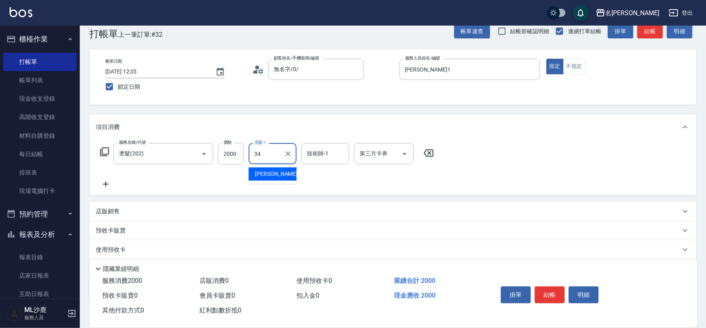
type input "[PERSON_NAME]-34"
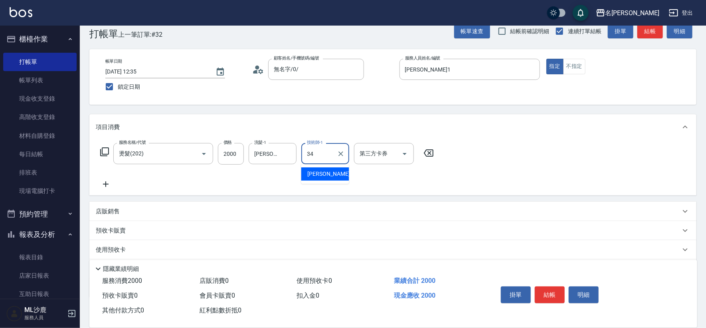
type input "[PERSON_NAME]-34"
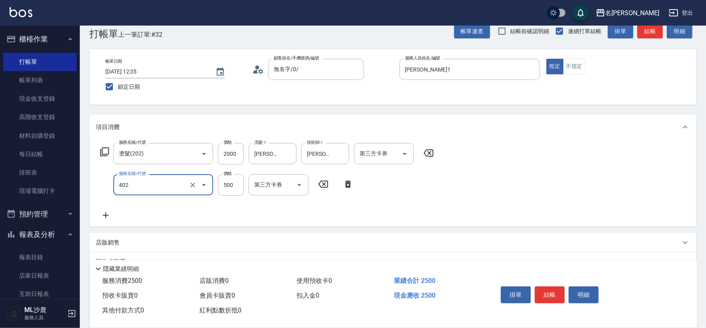
type input "500護(402)"
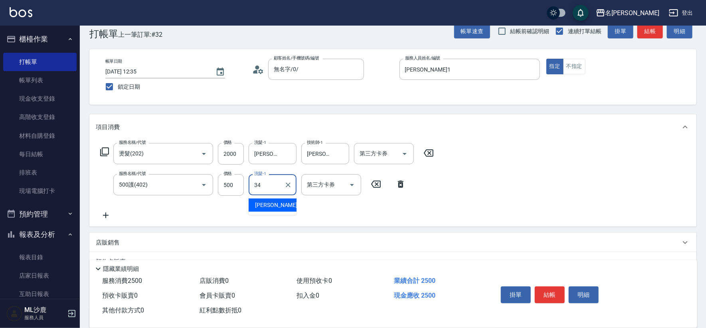
type input "[PERSON_NAME]-34"
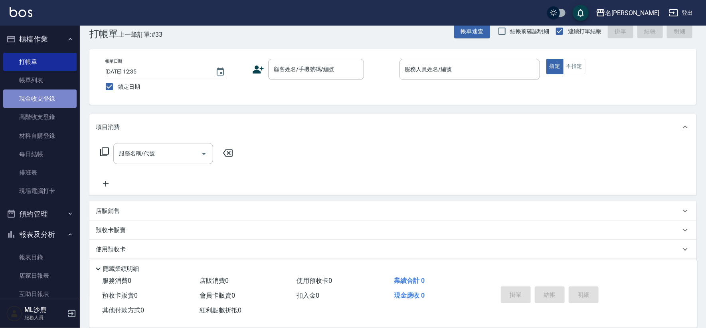
click at [40, 98] on link "現金收支登錄" at bounding box center [39, 98] width 73 height 18
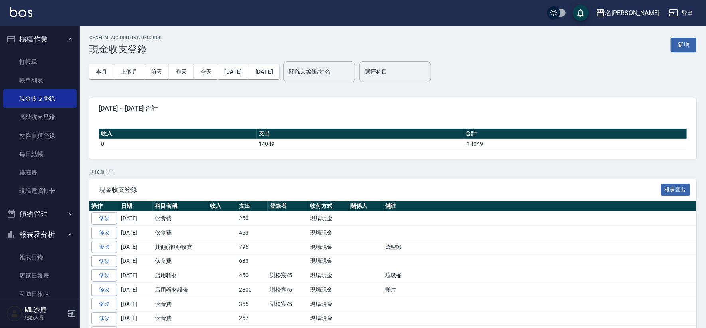
click at [678, 46] on button "新增" at bounding box center [684, 45] width 26 height 15
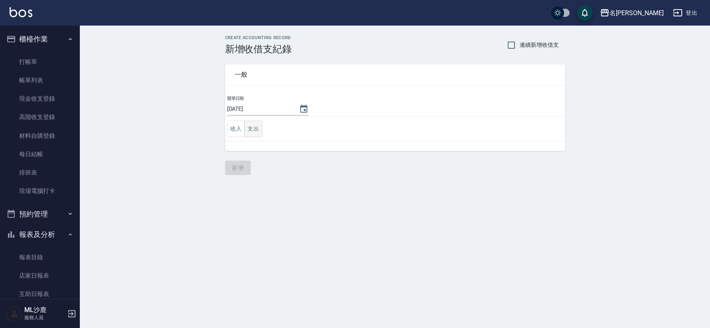
click at [246, 123] on button "支出" at bounding box center [253, 129] width 18 height 16
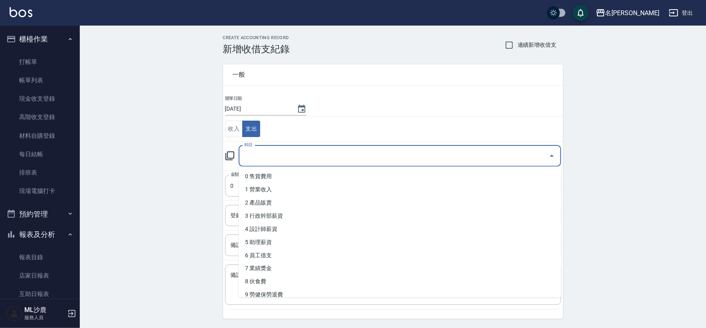
click at [261, 151] on input "科目" at bounding box center [393, 156] width 303 height 14
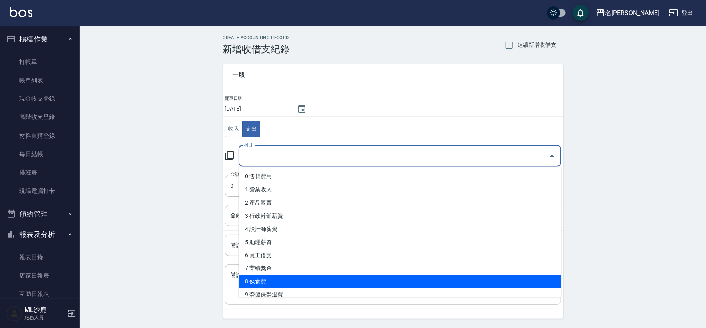
click at [257, 285] on li "8 伙食費" at bounding box center [400, 281] width 323 height 13
click at [257, 285] on textarea "備註" at bounding box center [393, 284] width 325 height 27
type input "8 伙食費"
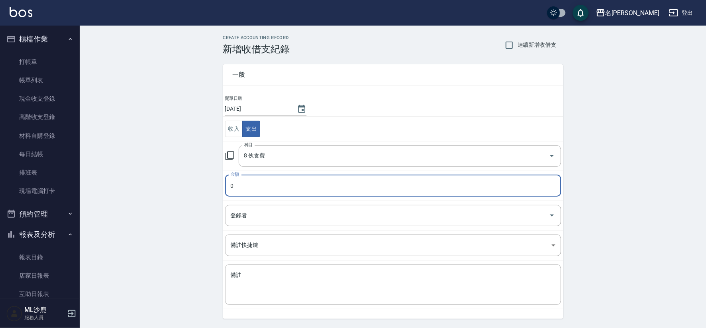
click at [242, 186] on input "0" at bounding box center [393, 186] width 336 height 22
type input "502"
click at [140, 162] on div "CREATE ACCOUNTING RECORD 新增收借支紀錄 連續新增收借支 一般 開單日期 [DATE] 收入 支出 科目 8 伙食費 科目 金額 50…" at bounding box center [393, 189] width 626 height 327
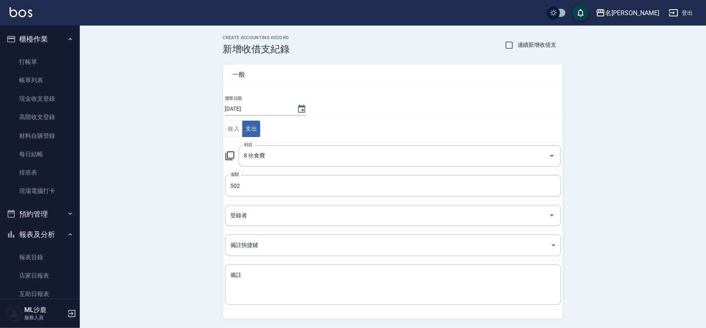
scroll to position [24, 0]
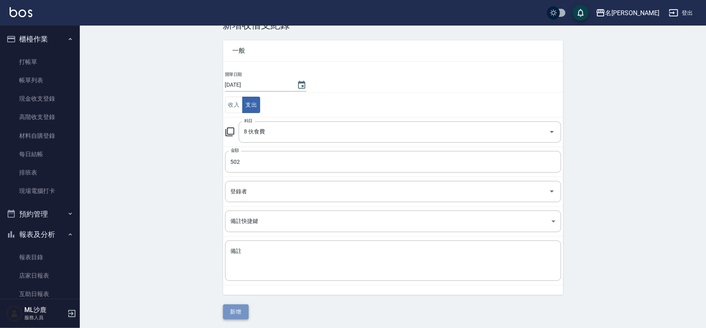
click at [242, 315] on button "新增" at bounding box center [236, 311] width 26 height 15
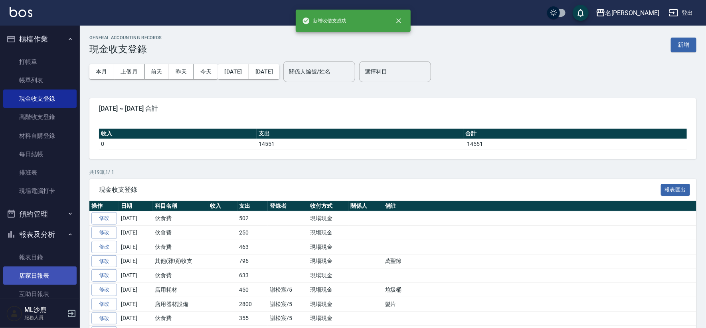
click at [45, 273] on link "店家日報表" at bounding box center [39, 275] width 73 height 18
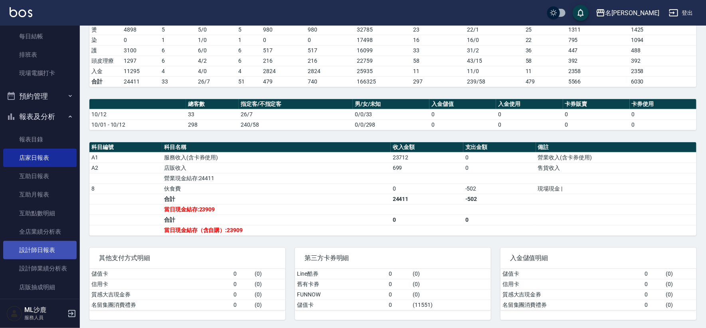
scroll to position [133, 0]
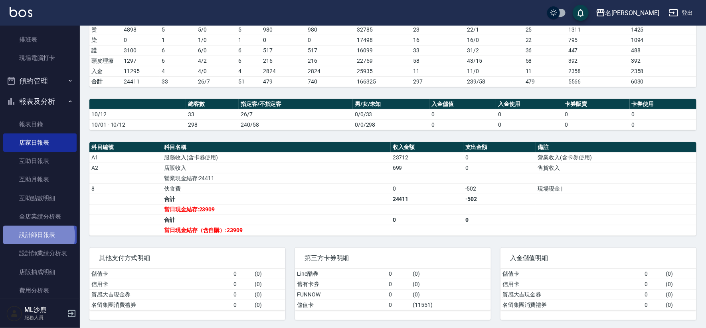
click at [37, 236] on link "設計師日報表" at bounding box center [39, 235] width 73 height 18
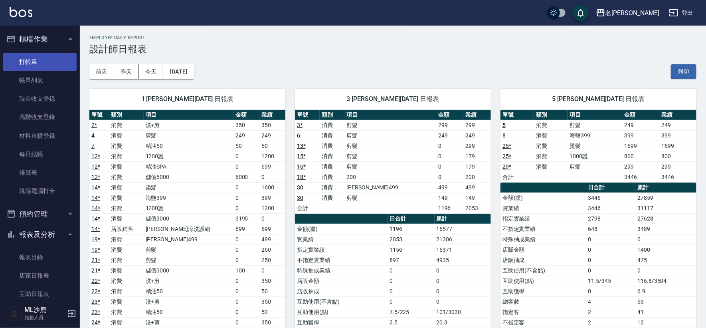
click at [44, 66] on link "打帳單" at bounding box center [39, 62] width 73 height 18
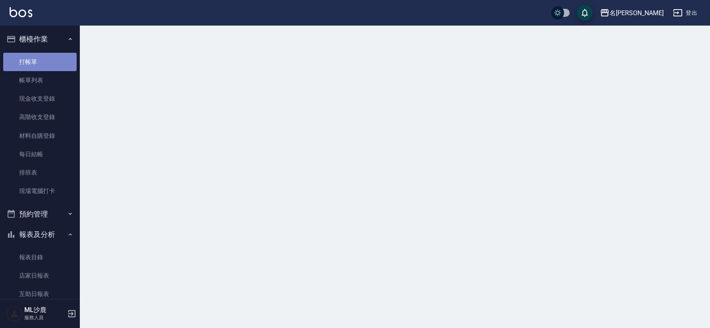
click at [44, 66] on link "打帳單" at bounding box center [39, 62] width 73 height 18
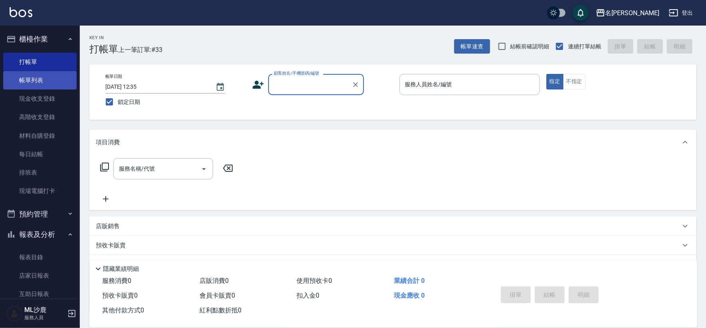
click at [24, 81] on link "帳單列表" at bounding box center [39, 80] width 73 height 18
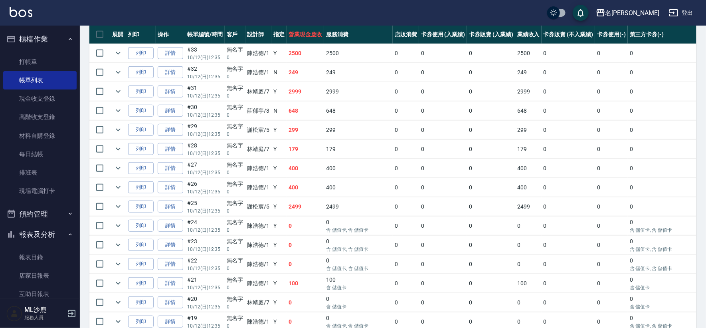
scroll to position [181, 0]
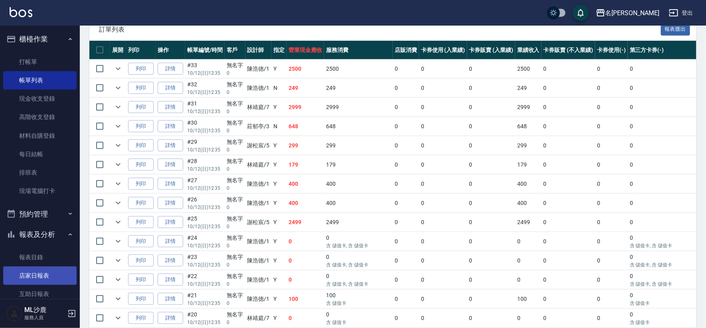
click at [50, 270] on link "店家日報表" at bounding box center [39, 275] width 73 height 18
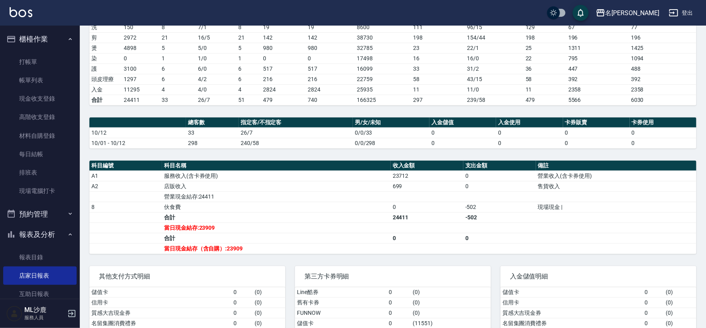
scroll to position [133, 0]
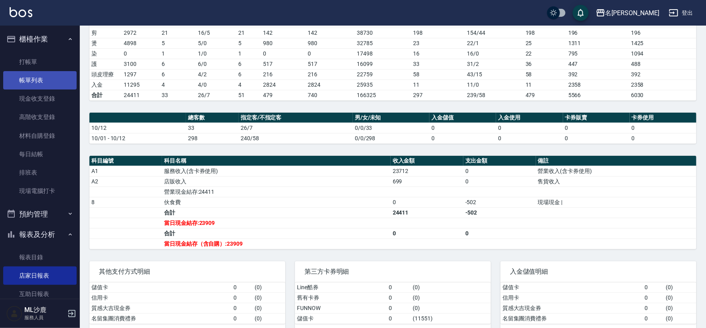
click at [40, 73] on link "帳單列表" at bounding box center [39, 80] width 73 height 18
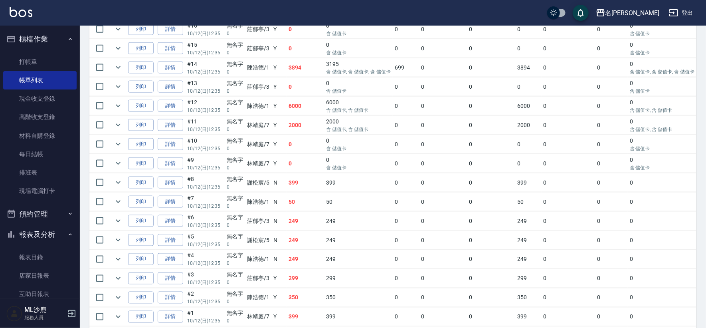
scroll to position [580, 0]
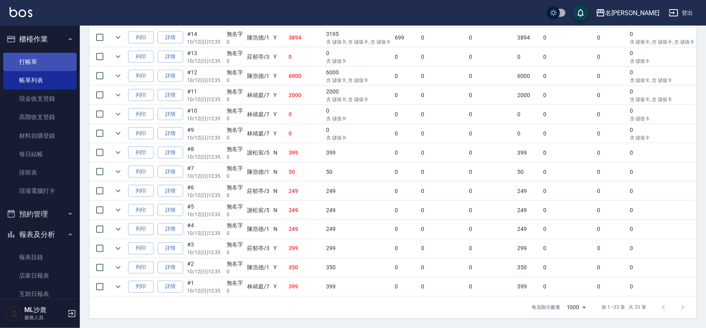
click at [38, 62] on link "打帳單" at bounding box center [39, 62] width 73 height 18
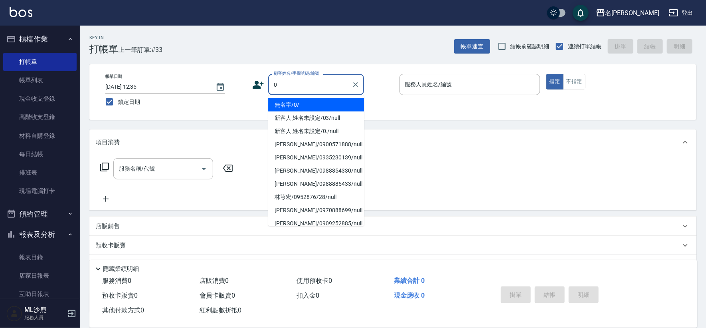
type input "無名字/0/"
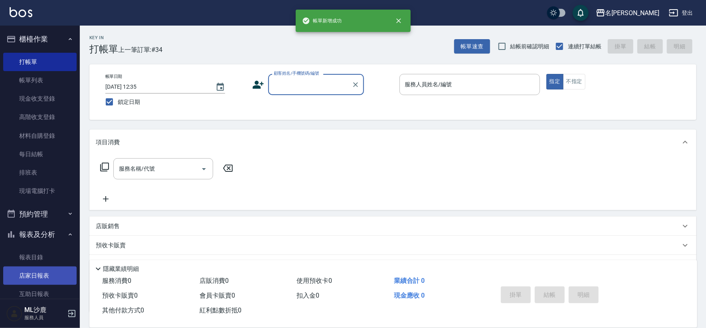
click at [38, 273] on link "店家日報表" at bounding box center [39, 275] width 73 height 18
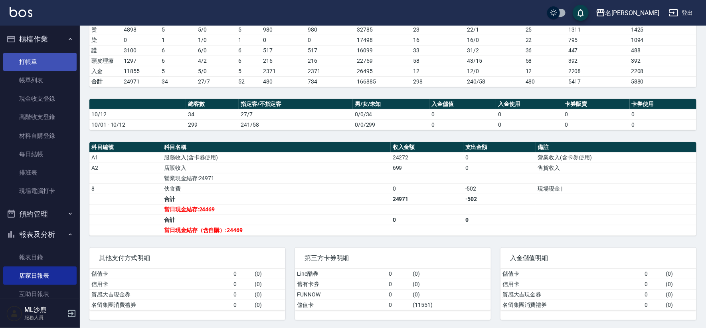
click at [26, 67] on link "打帳單" at bounding box center [39, 62] width 73 height 18
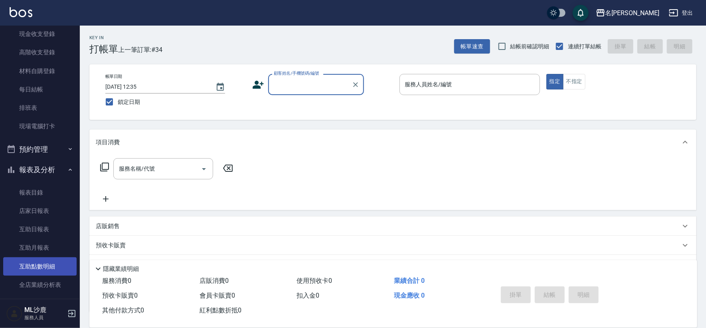
scroll to position [133, 0]
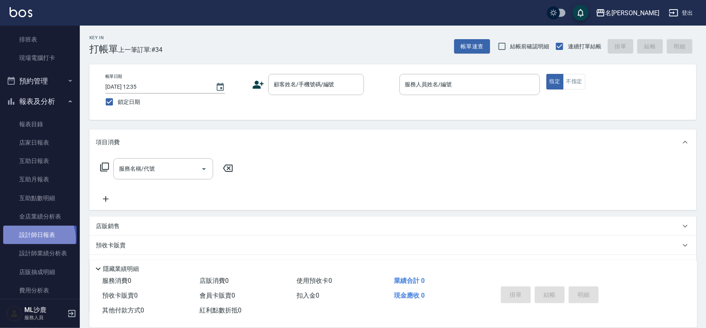
click at [34, 238] on link "設計師日報表" at bounding box center [39, 235] width 73 height 18
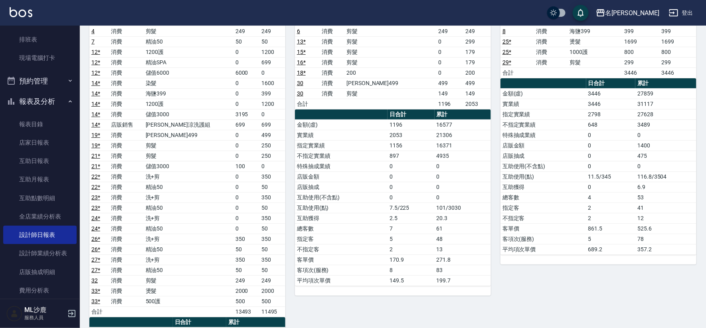
scroll to position [89, 0]
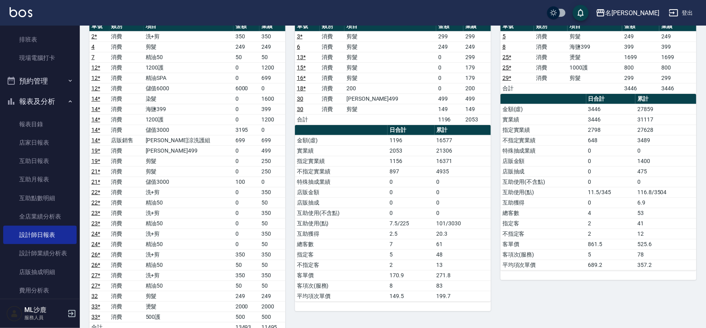
click at [97, 129] on link "14 *" at bounding box center [95, 130] width 9 height 6
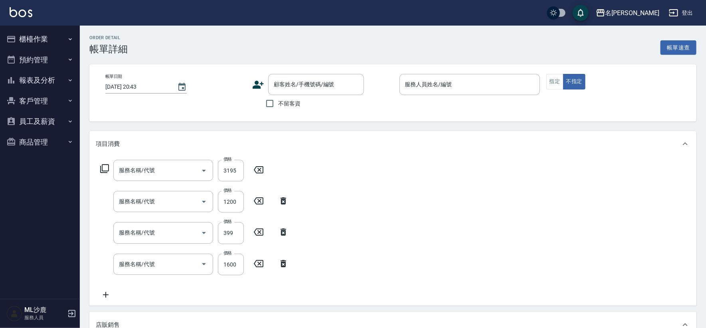
type input "[DATE] 12:35"
type input "[PERSON_NAME]1"
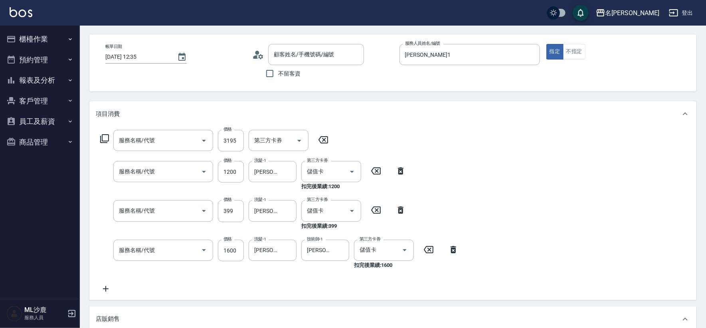
type input "儲值3000(901)"
type input "1200護(405)"
type input "海鹽399(0399)"
type input "染髮(501)"
type input "[PERSON_NAME]涼洗護組"
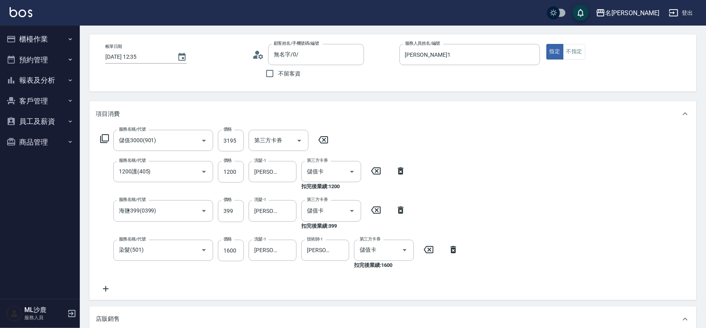
type input "無名字/0/"
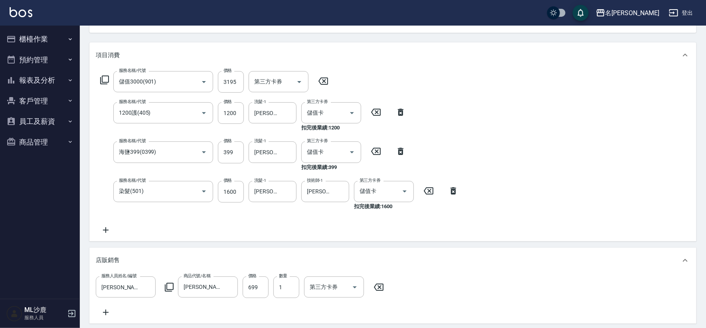
click at [105, 226] on icon at bounding box center [106, 230] width 20 height 10
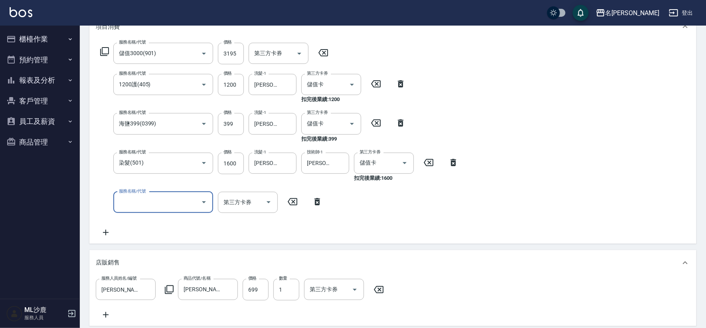
scroll to position [133, 0]
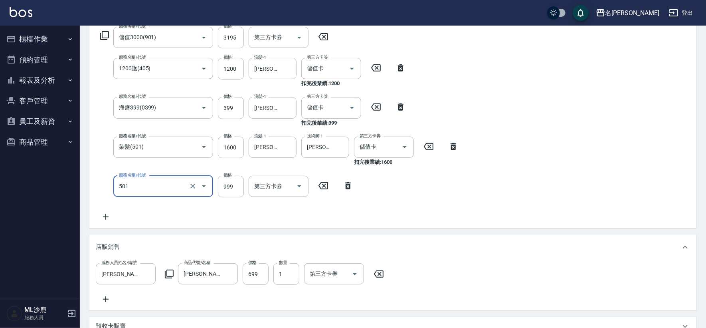
type input "染髮(501)"
type input "1600"
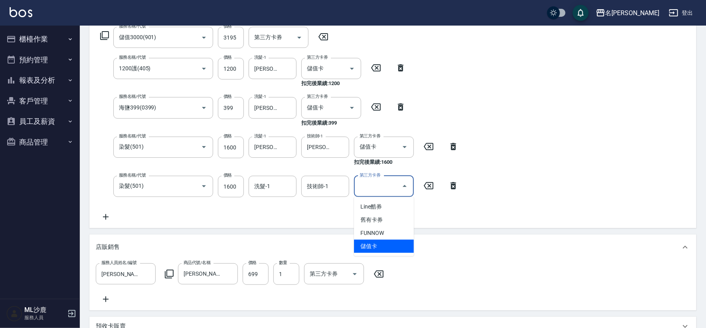
type input "儲值卡"
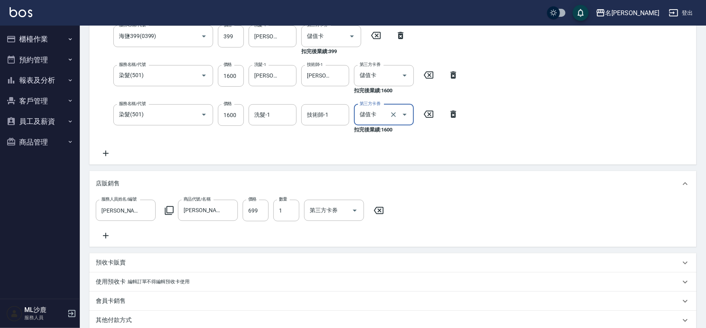
scroll to position [310, 0]
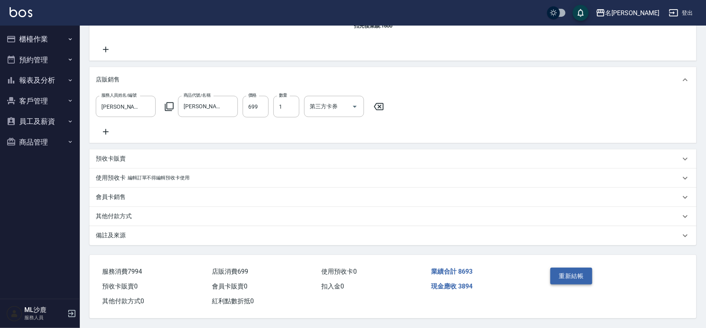
click at [562, 279] on button "重新結帳" at bounding box center [571, 275] width 42 height 17
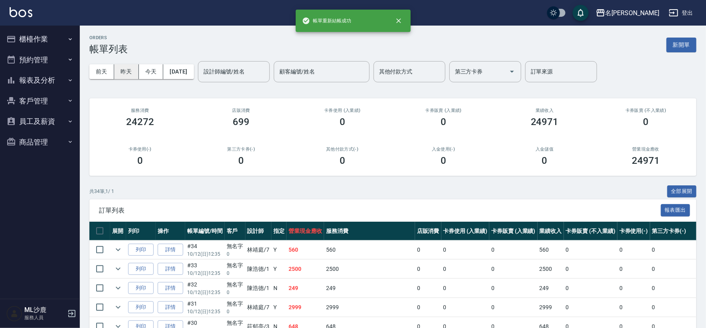
click at [129, 69] on button "昨天" at bounding box center [126, 71] width 25 height 15
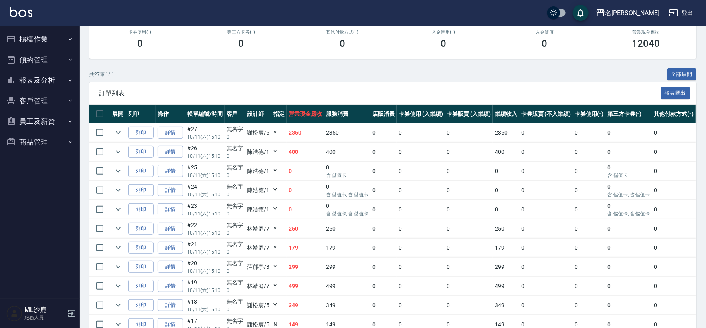
scroll to position [133, 0]
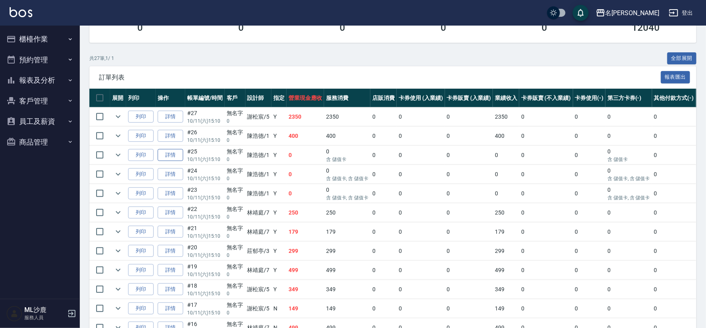
click at [180, 156] on link "詳情" at bounding box center [171, 155] width 26 height 12
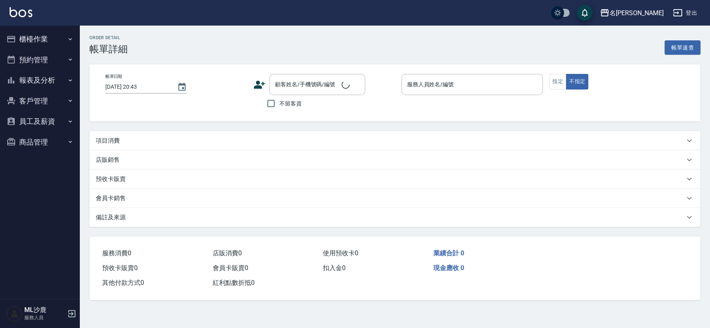
type input "2025/10/11 15:10"
type input "[PERSON_NAME]1"
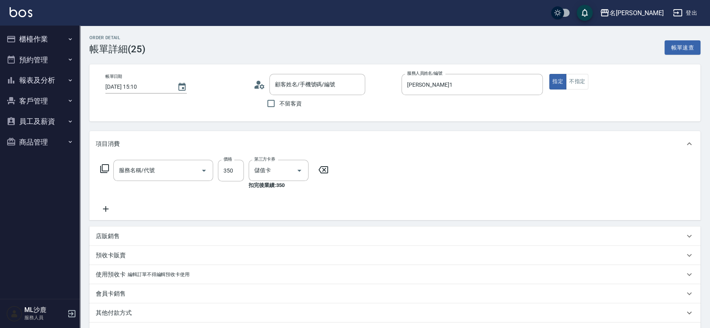
type input "洗+剪(308)"
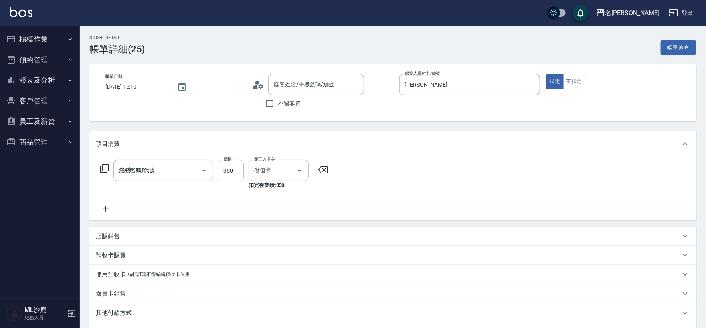
type input "無名字/0/"
click at [110, 205] on icon at bounding box center [106, 209] width 20 height 10
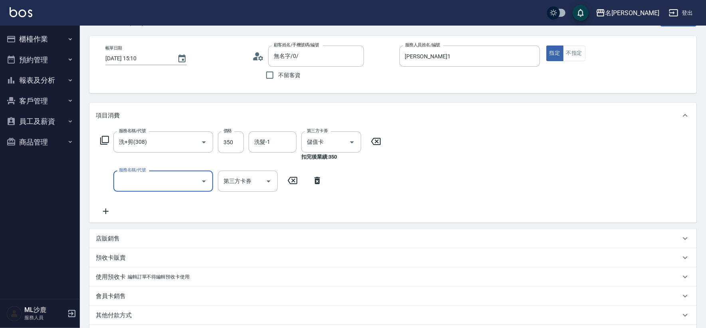
scroll to position [44, 0]
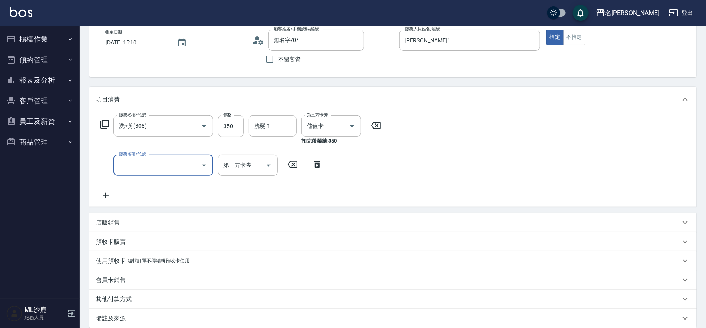
click at [372, 125] on icon at bounding box center [376, 125] width 10 height 7
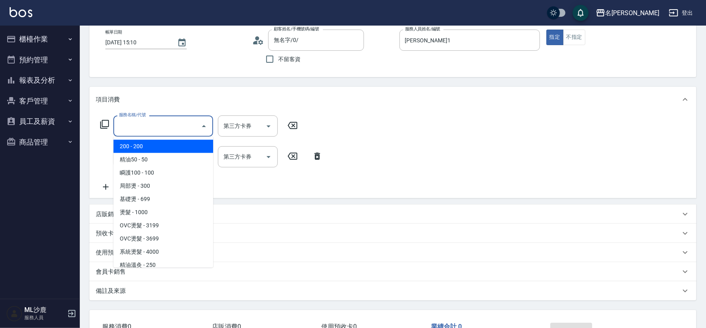
click at [185, 130] on input "服務名稱/代號" at bounding box center [157, 126] width 81 height 14
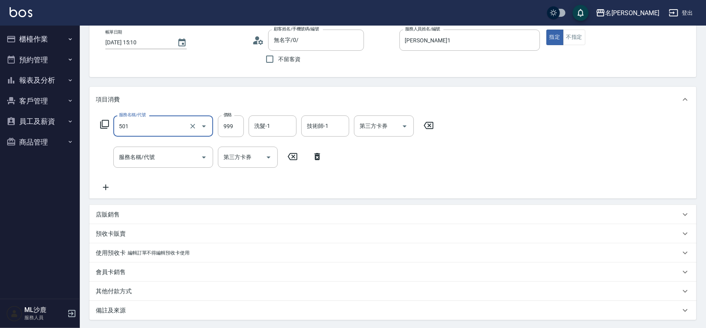
type input "染髮(501)"
type input "1400"
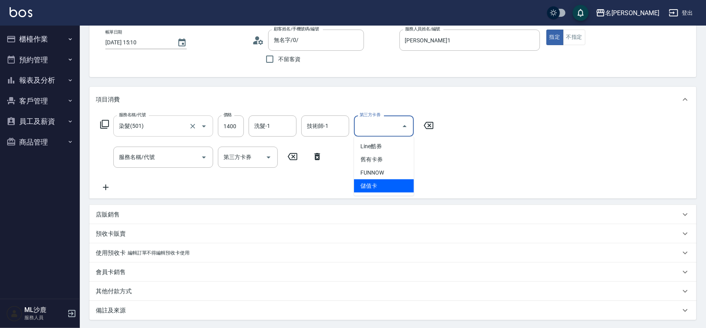
type input "儲值卡"
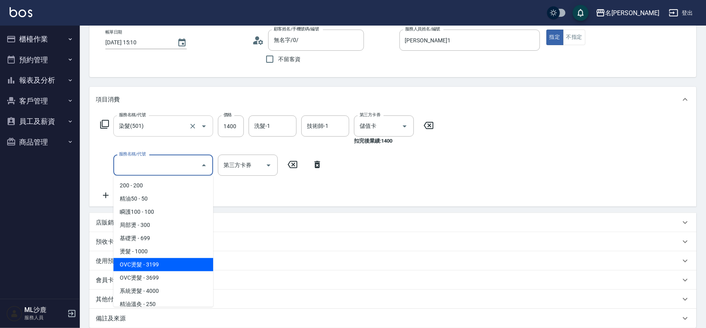
type input "OVC燙髮(203)"
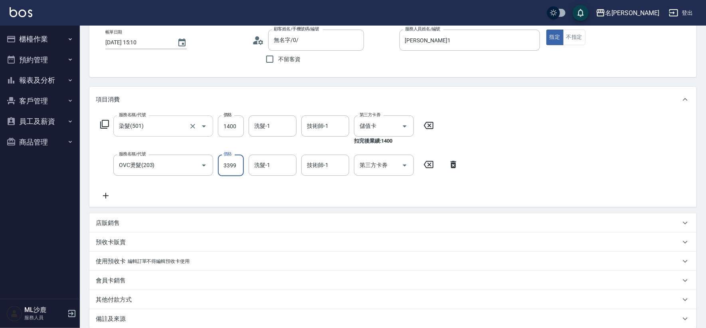
type input "3399"
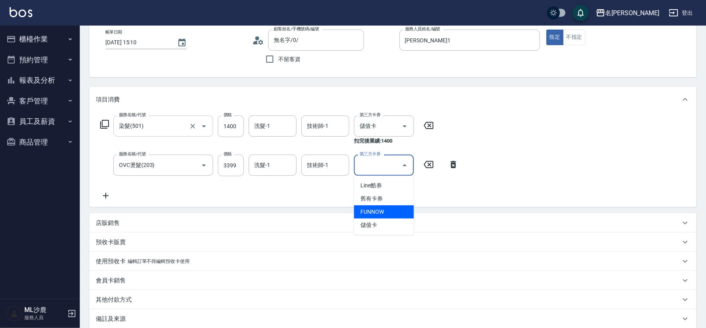
type input "儲值卡"
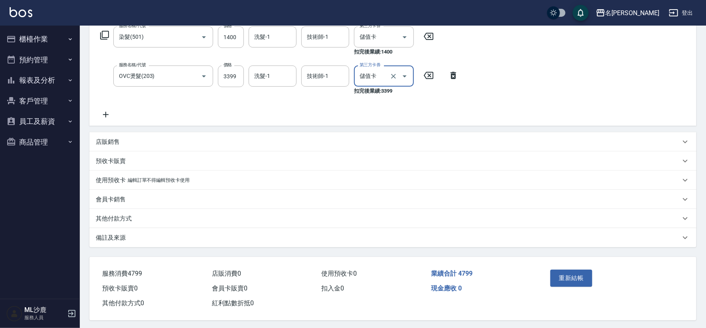
scroll to position [138, 0]
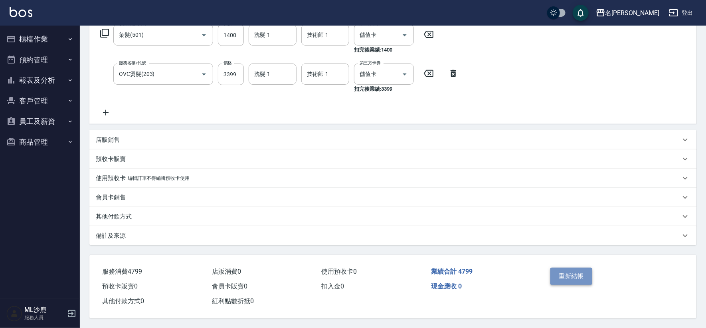
click at [573, 267] on button "重新結帳" at bounding box center [571, 275] width 42 height 17
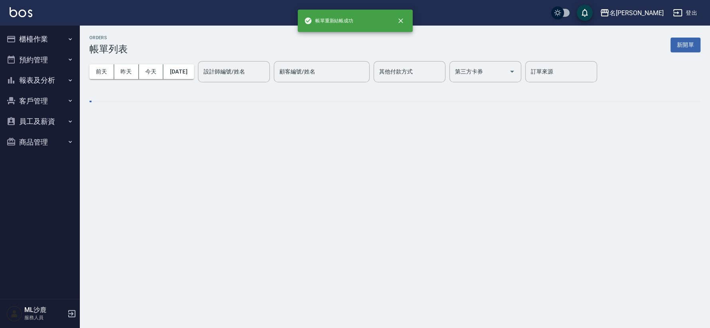
click at [32, 37] on button "櫃檯作業" at bounding box center [39, 39] width 73 height 21
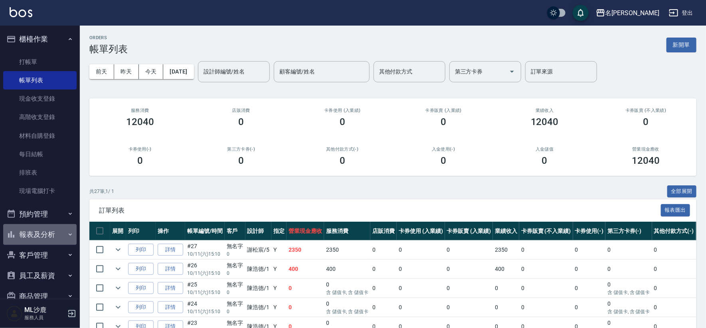
click at [40, 229] on button "報表及分析" at bounding box center [39, 234] width 73 height 21
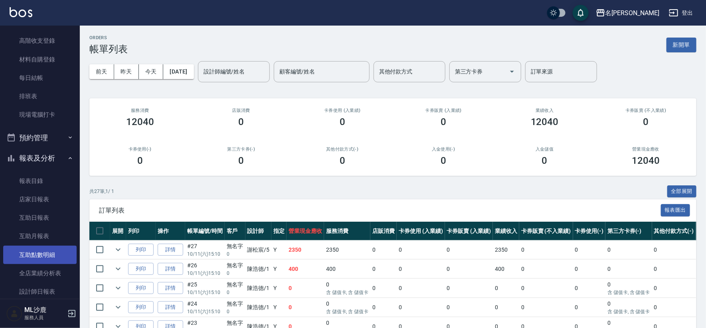
scroll to position [133, 0]
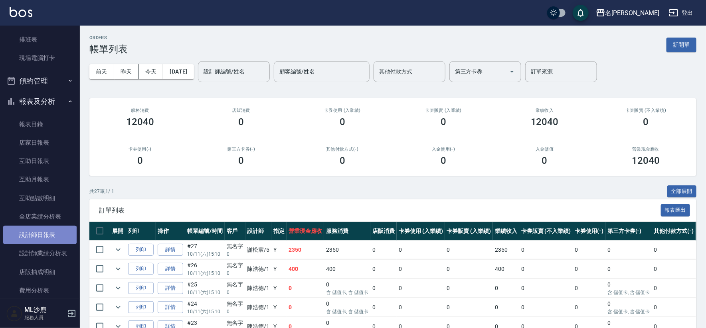
click at [43, 235] on link "設計師日報表" at bounding box center [39, 235] width 73 height 18
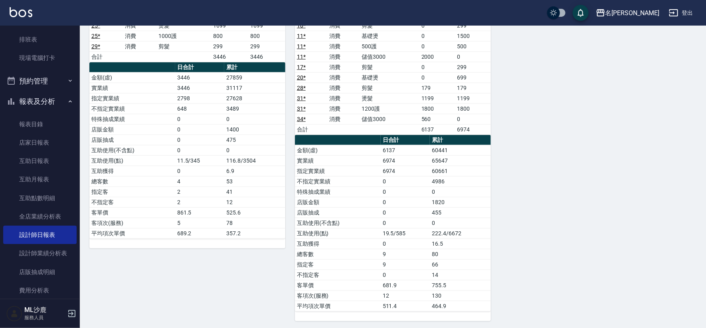
scroll to position [483, 0]
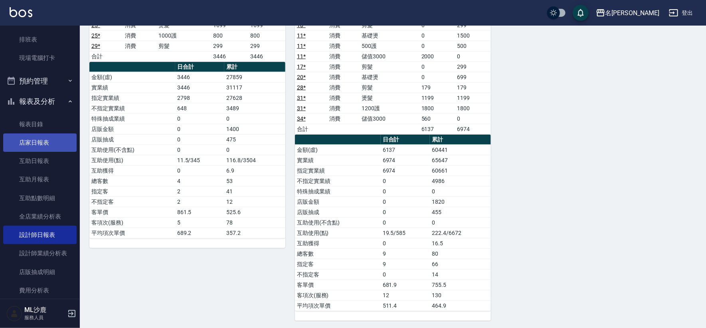
click at [30, 138] on link "店家日報表" at bounding box center [39, 142] width 73 height 18
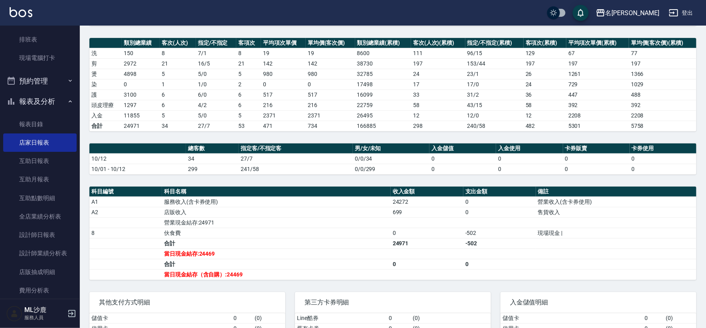
scroll to position [58, 0]
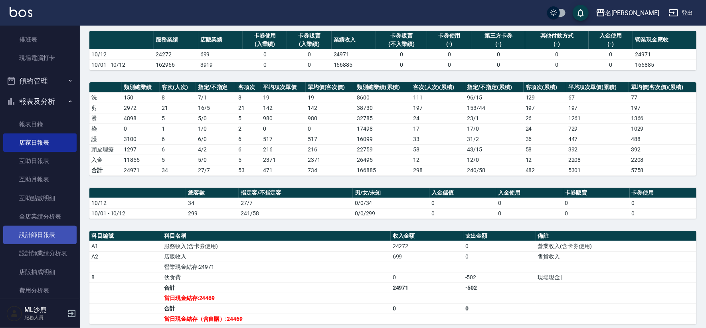
click at [41, 230] on link "設計師日報表" at bounding box center [39, 235] width 73 height 18
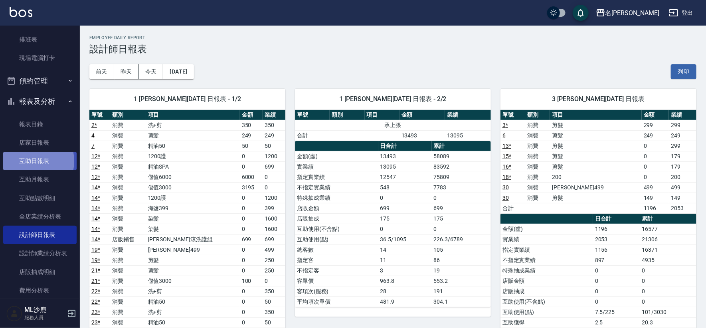
click at [26, 160] on link "互助日報表" at bounding box center [39, 161] width 73 height 18
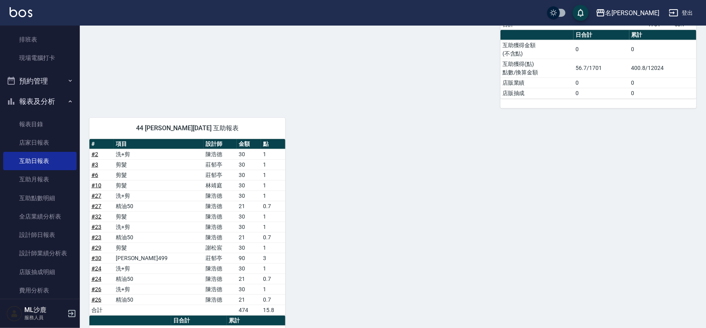
scroll to position [483, 0]
